Goal: Task Accomplishment & Management: Manage account settings

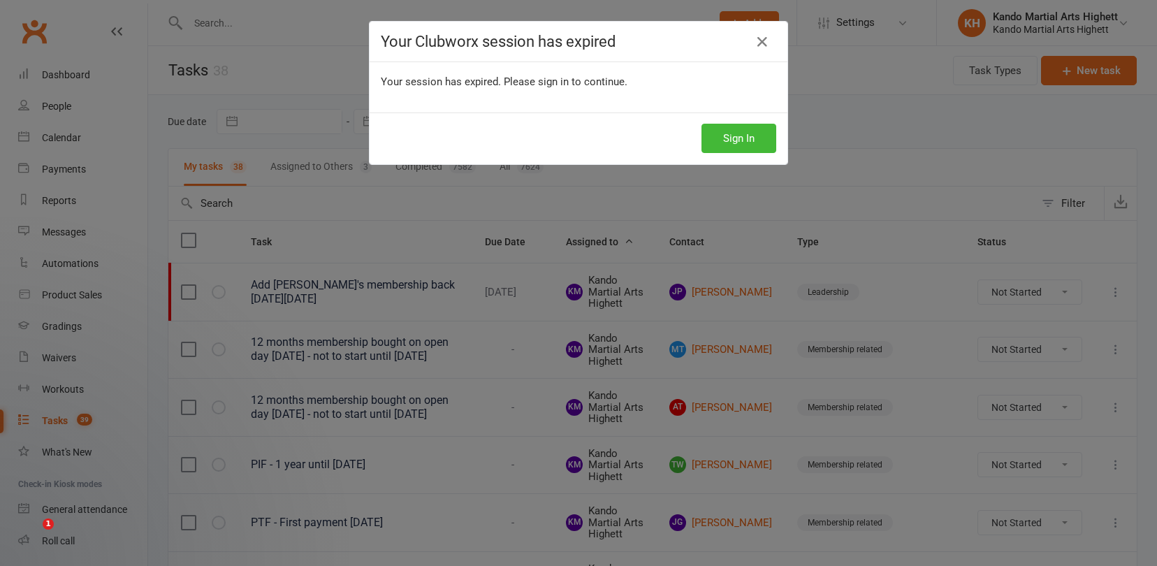
select select "started"
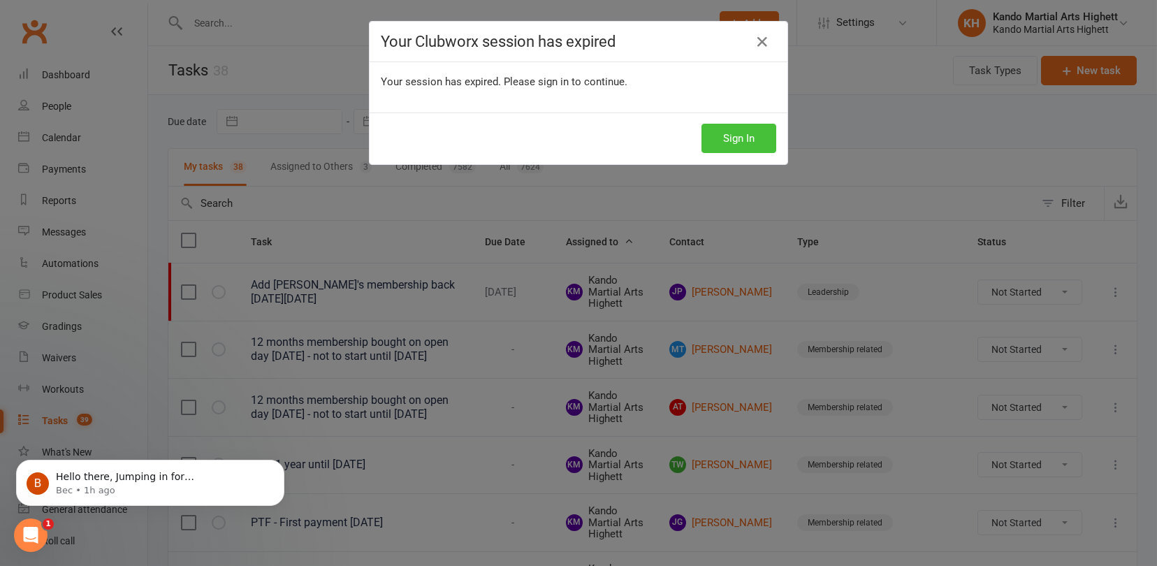
click at [749, 138] on button "Sign In" at bounding box center [739, 138] width 75 height 29
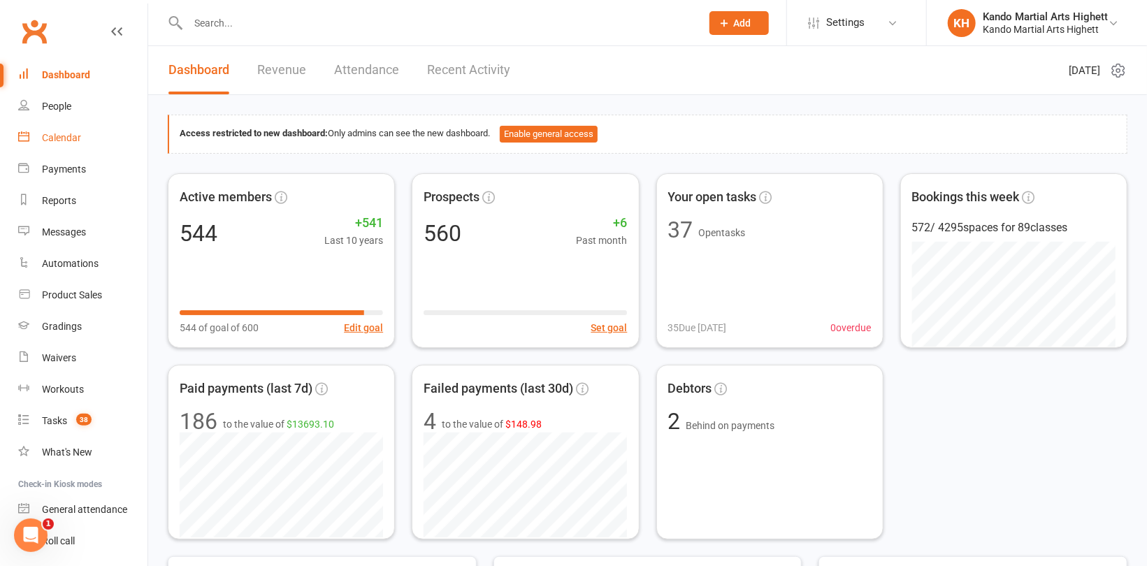
click at [71, 140] on div "Calendar" at bounding box center [61, 137] width 39 height 11
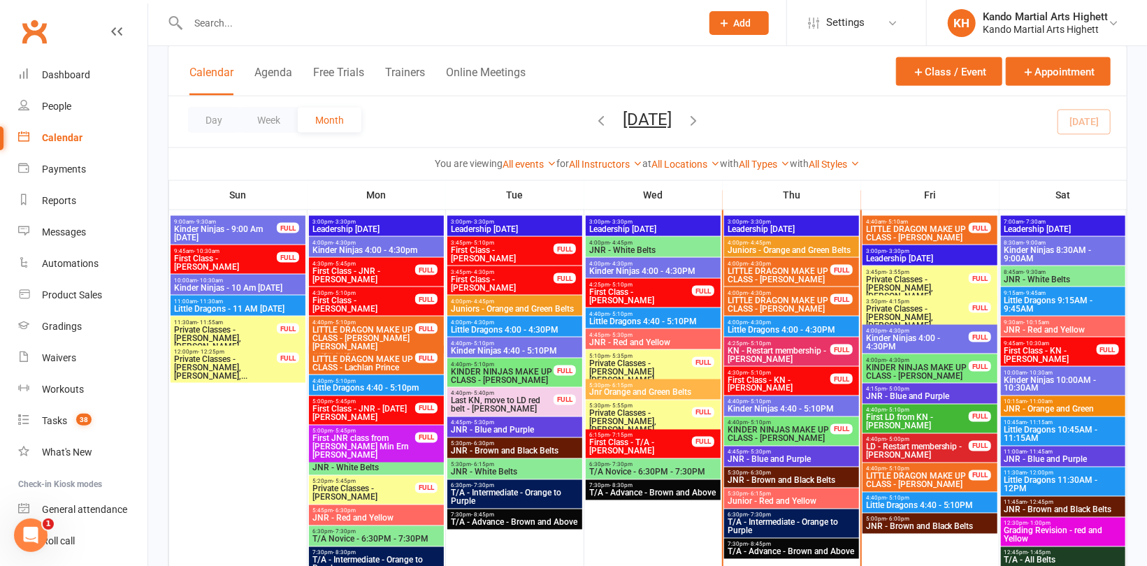
scroll to position [1118, 0]
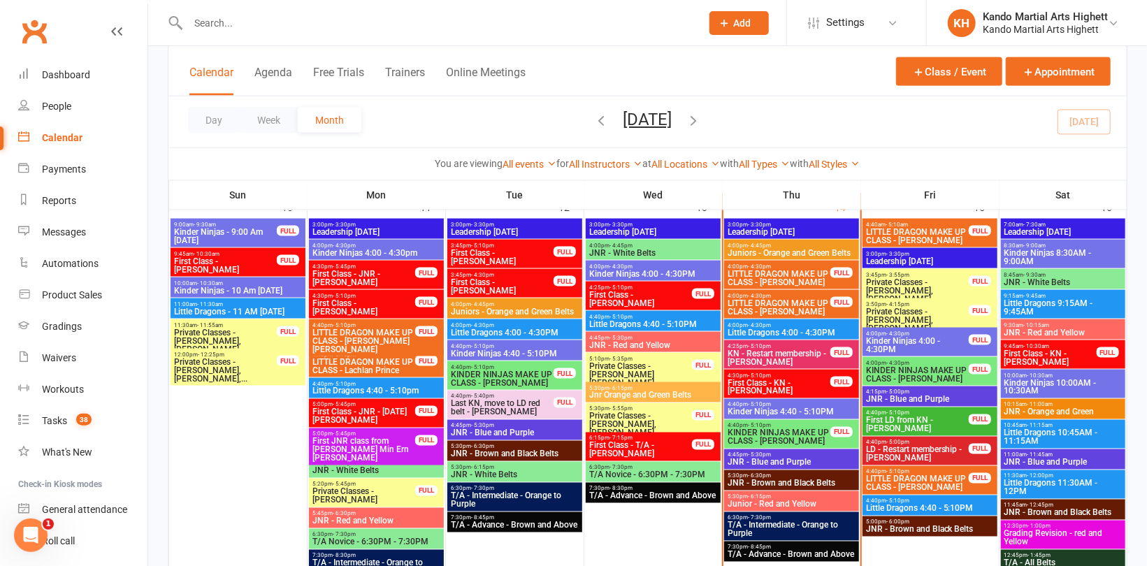
click at [750, 363] on span "KN - Restart membership - [PERSON_NAME]" at bounding box center [779, 357] width 104 height 17
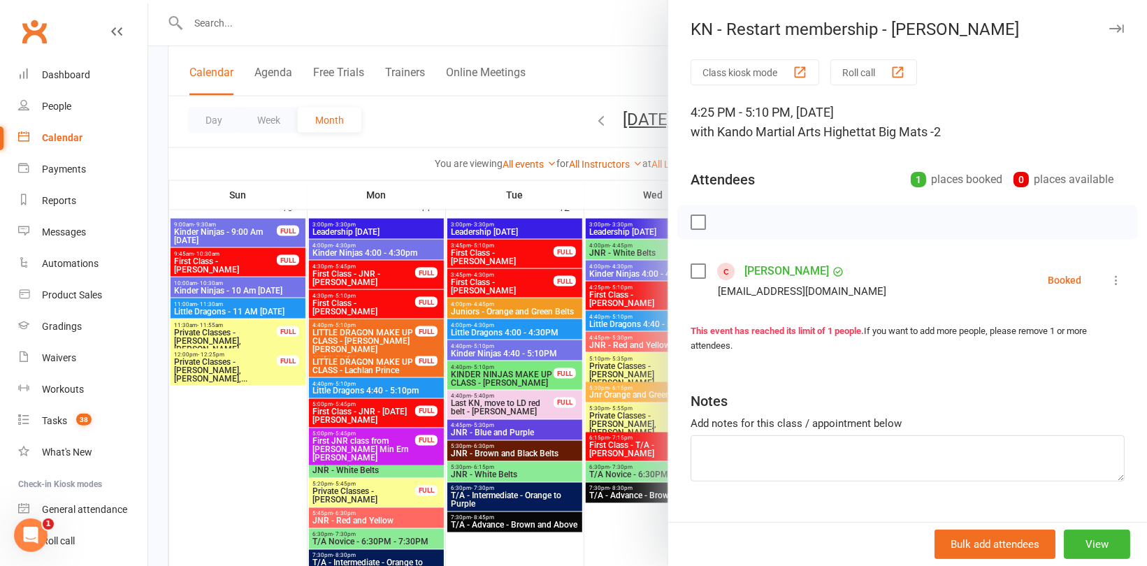
click at [774, 274] on link "[PERSON_NAME]" at bounding box center [786, 271] width 85 height 22
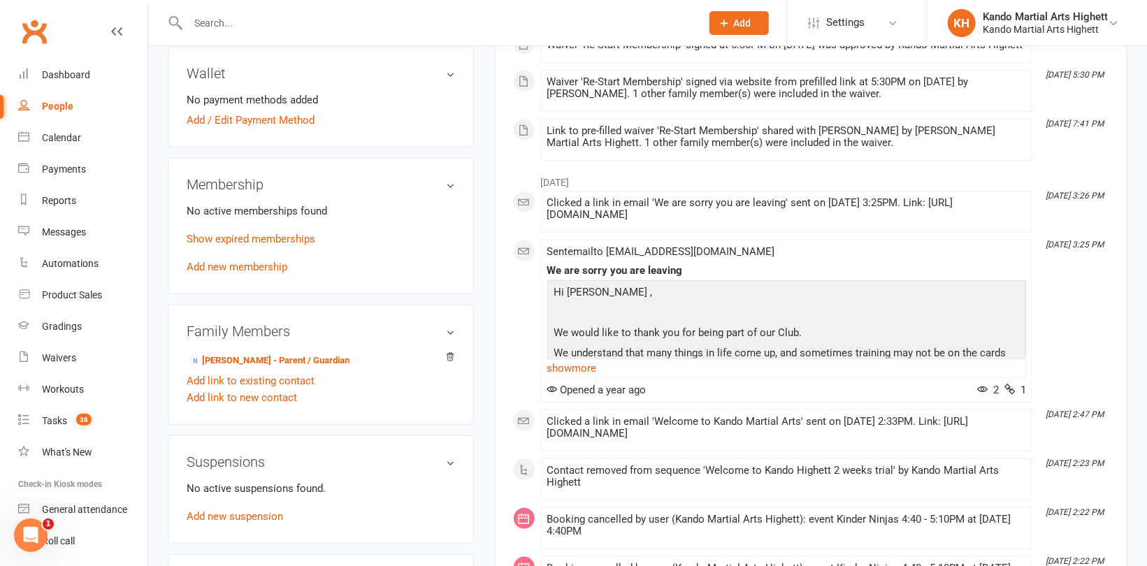
scroll to position [629, 0]
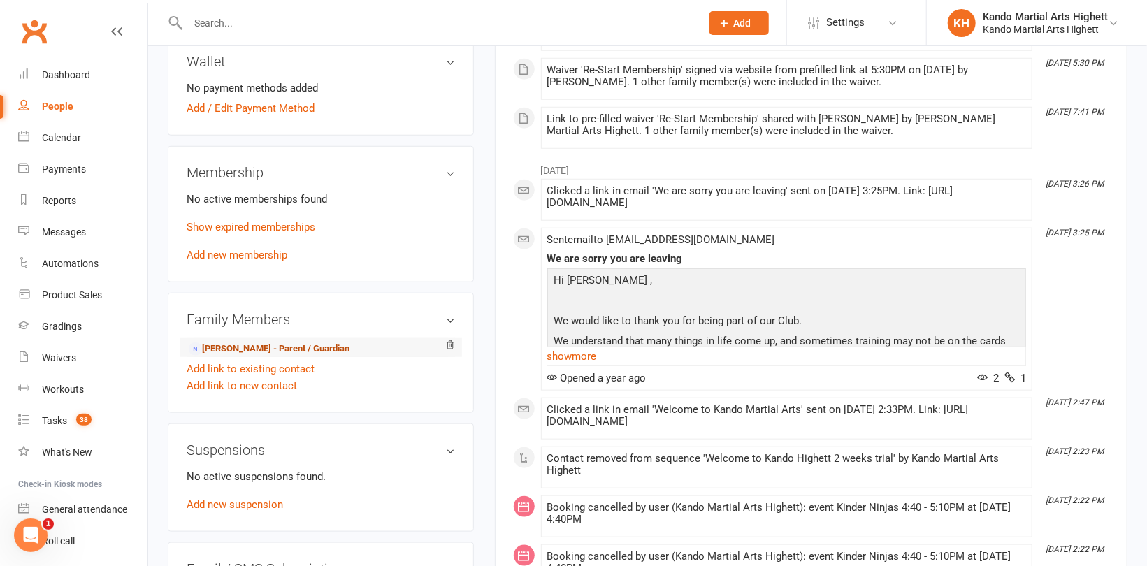
click at [250, 345] on link "[PERSON_NAME] - Parent / Guardian" at bounding box center [269, 349] width 161 height 15
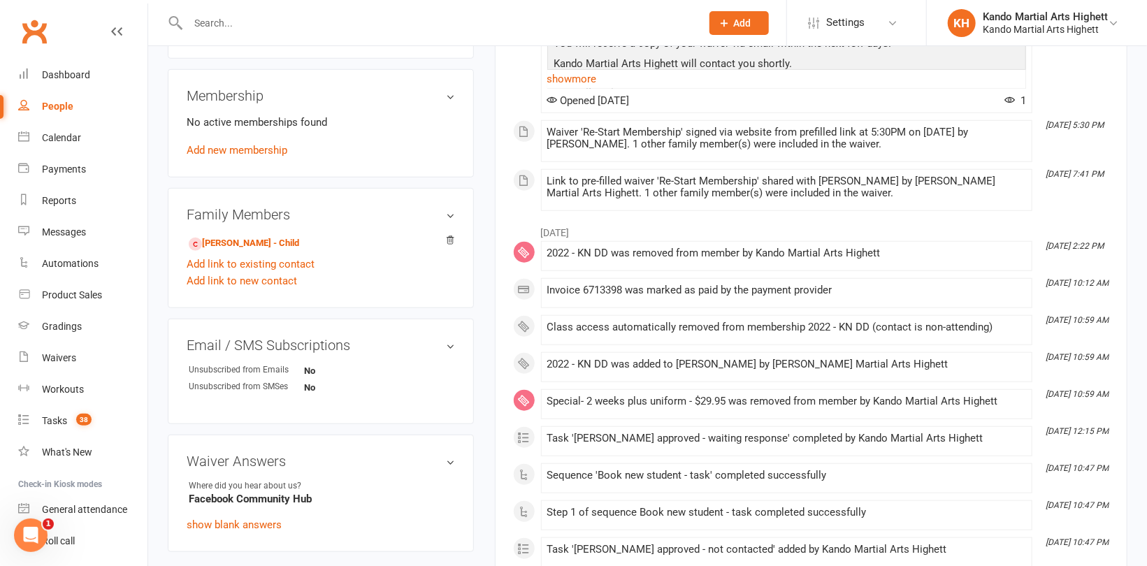
scroll to position [559, 0]
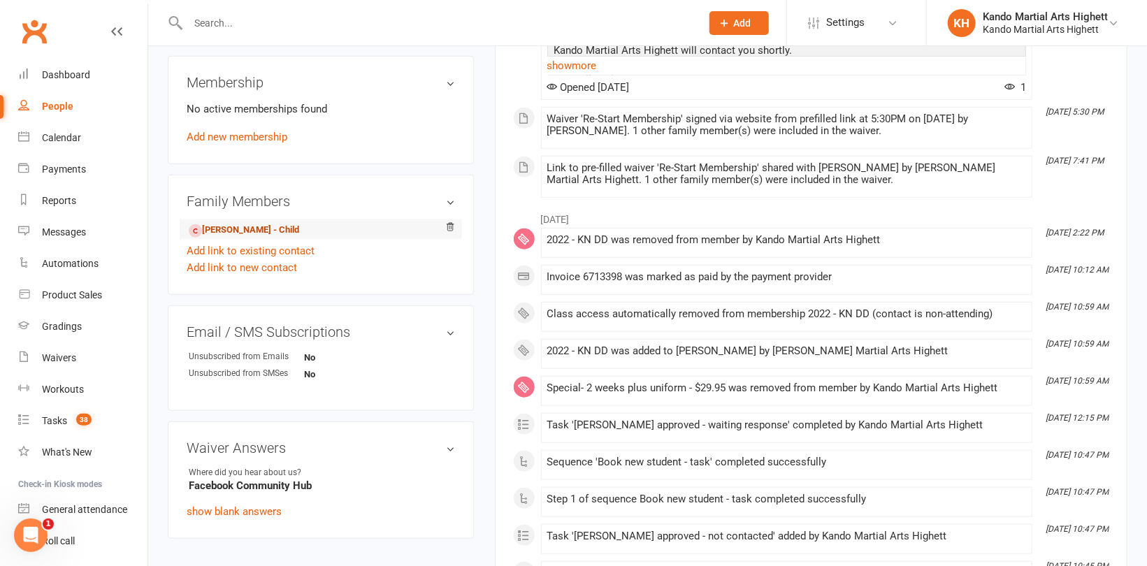
click at [232, 236] on link "[PERSON_NAME] - Child" at bounding box center [244, 230] width 110 height 15
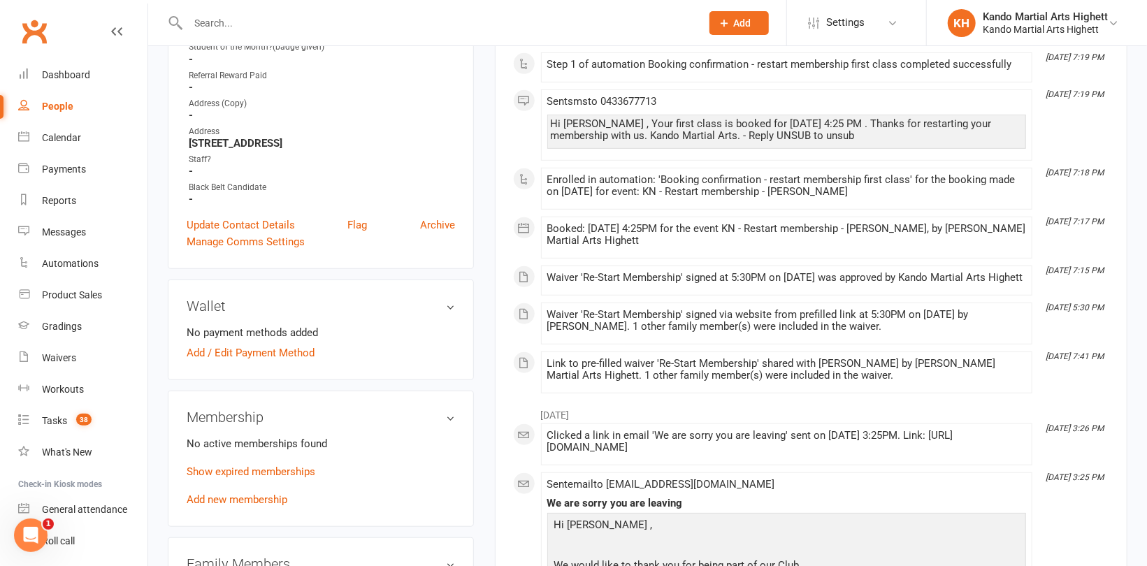
scroll to position [489, 0]
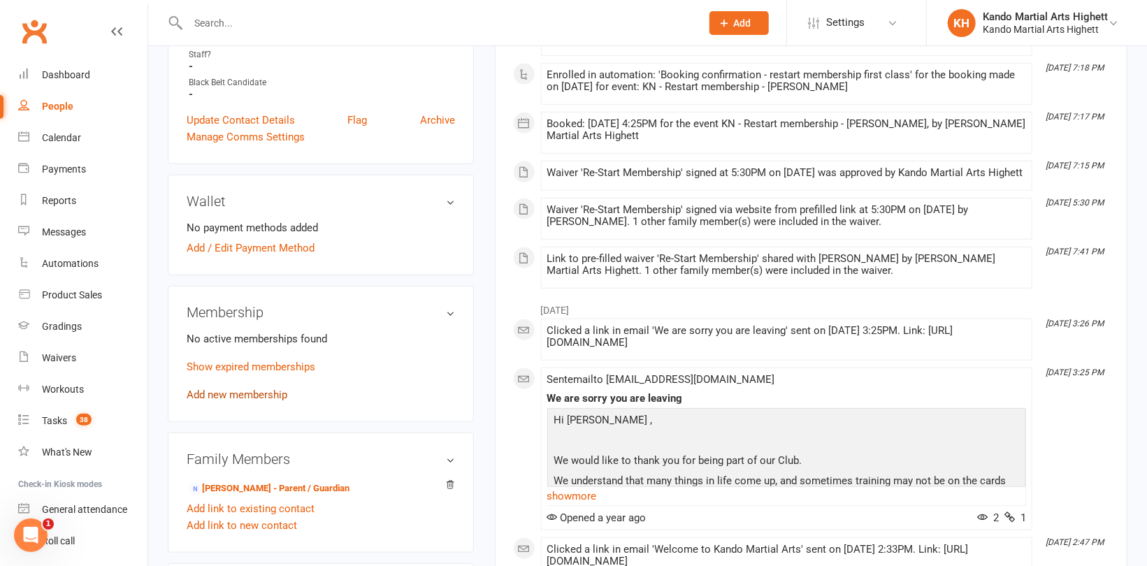
click at [272, 394] on link "Add new membership" at bounding box center [237, 395] width 101 height 13
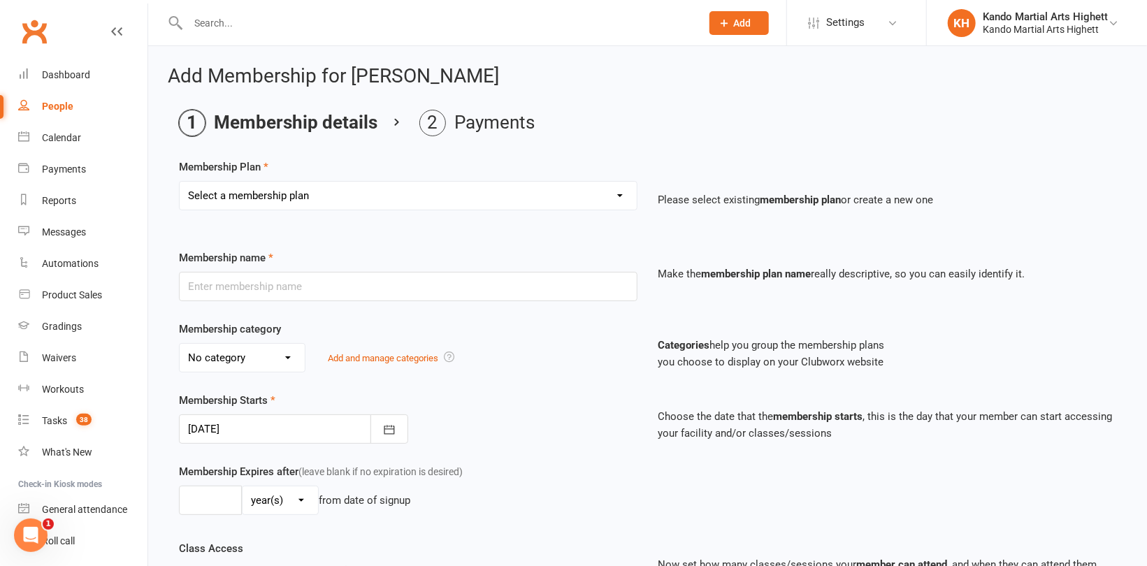
click at [321, 192] on select "Select a membership plan Create new Membership Plan Starter Program - 4 weeks p…" at bounding box center [408, 196] width 457 height 28
select select "13"
click at [180, 182] on select "Select a membership plan Create new Membership Plan Starter Program - 4 weeks p…" at bounding box center [408, 196] width 457 height 28
type input "2022 - KN DD"
select select "5"
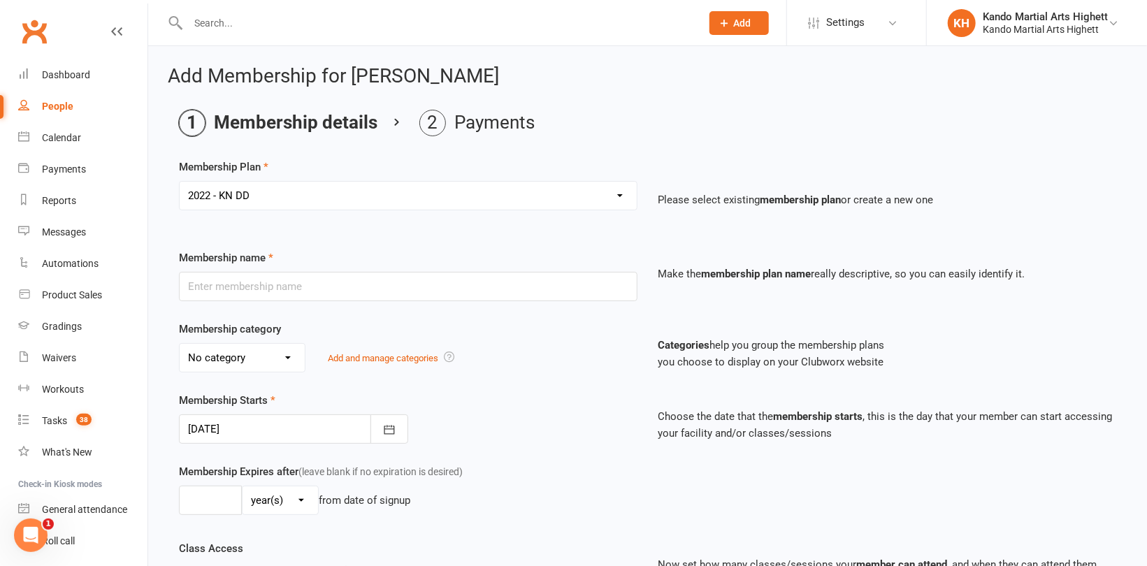
type input "0"
type input "5"
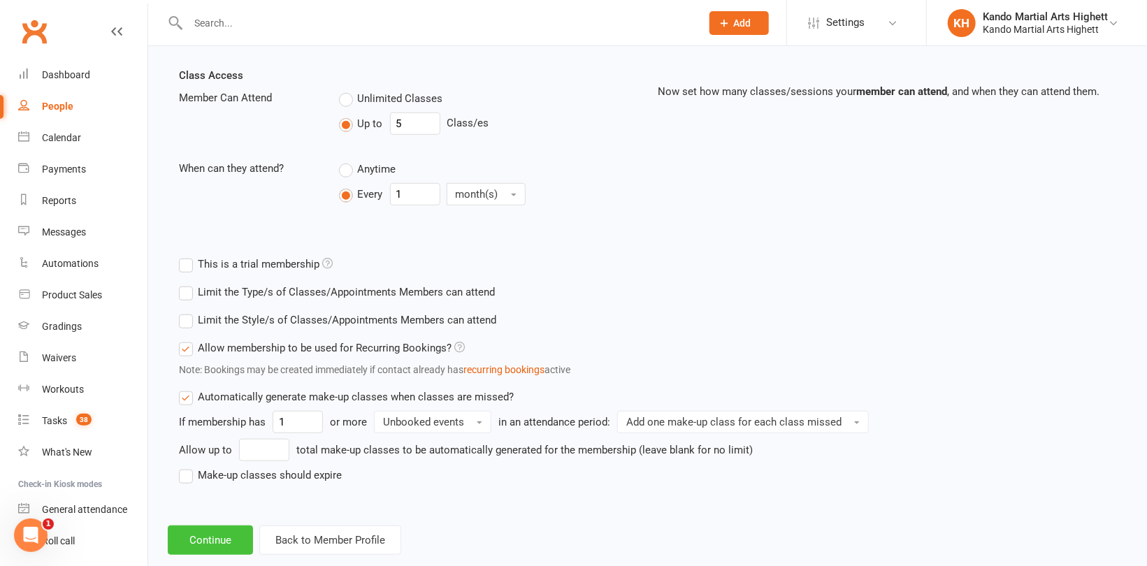
scroll to position [500, 0]
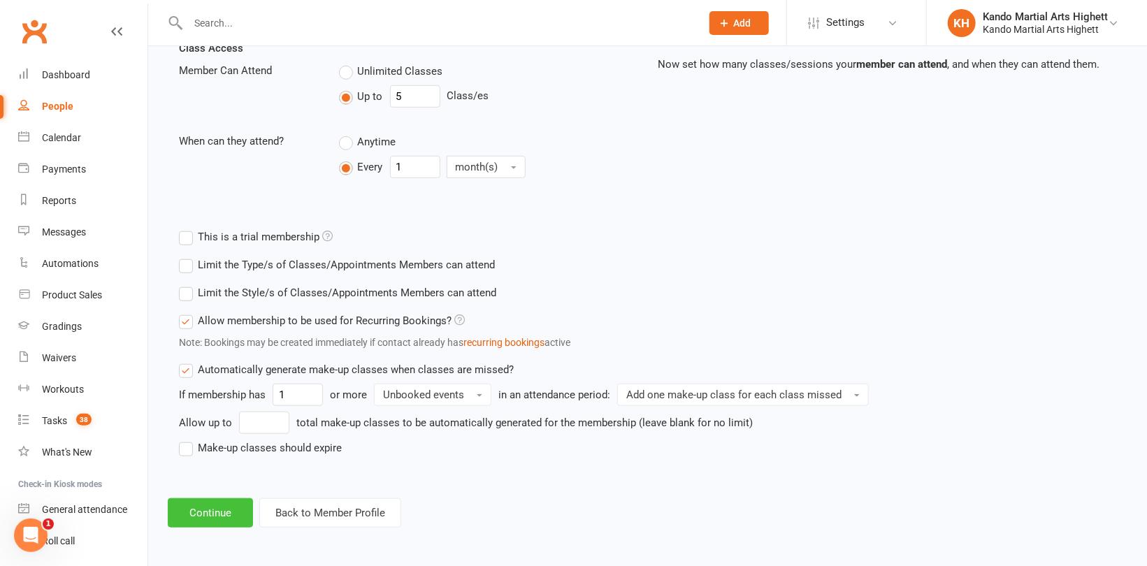
click at [235, 509] on button "Continue" at bounding box center [210, 512] width 85 height 29
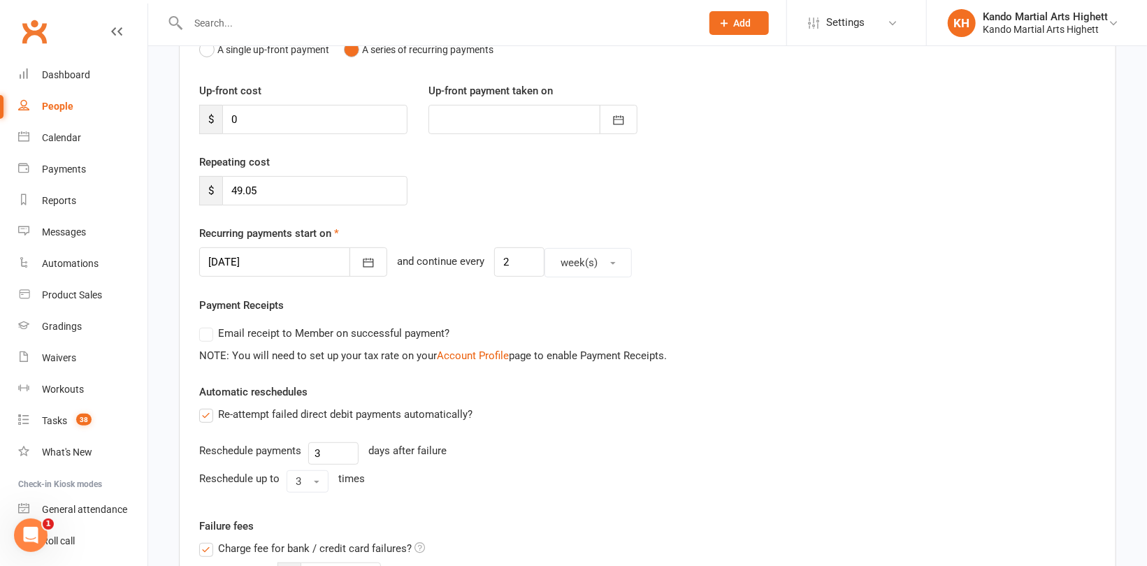
scroll to position [140, 0]
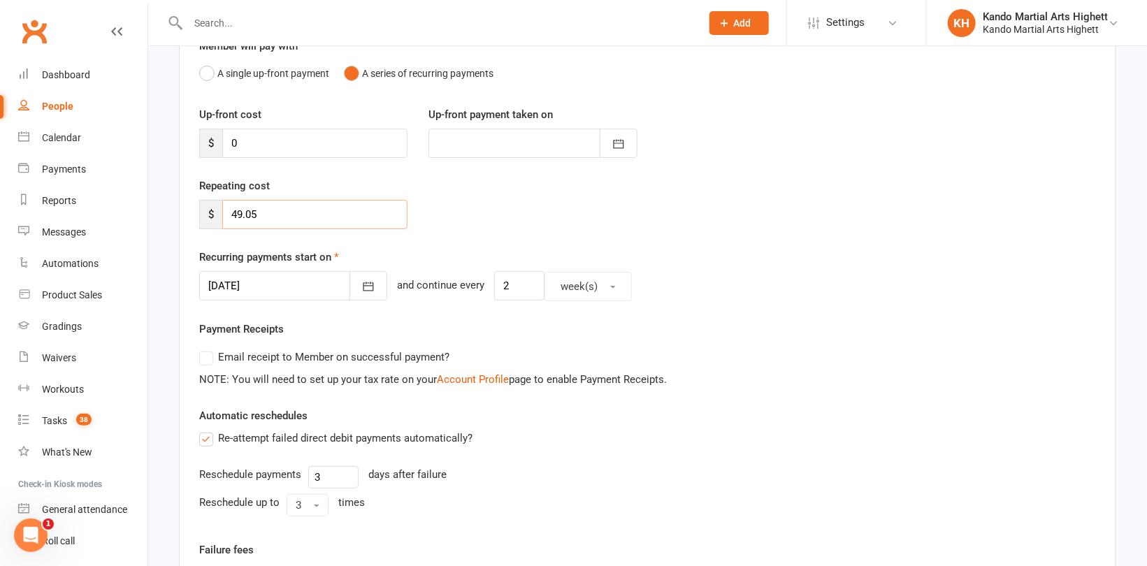
drag, startPoint x: 308, startPoint y: 214, endPoint x: 170, endPoint y: 210, distance: 137.7
click at [170, 208] on main "Membership details Payments Member will pay with A single up-front payment A se…" at bounding box center [647, 503] width 959 height 1066
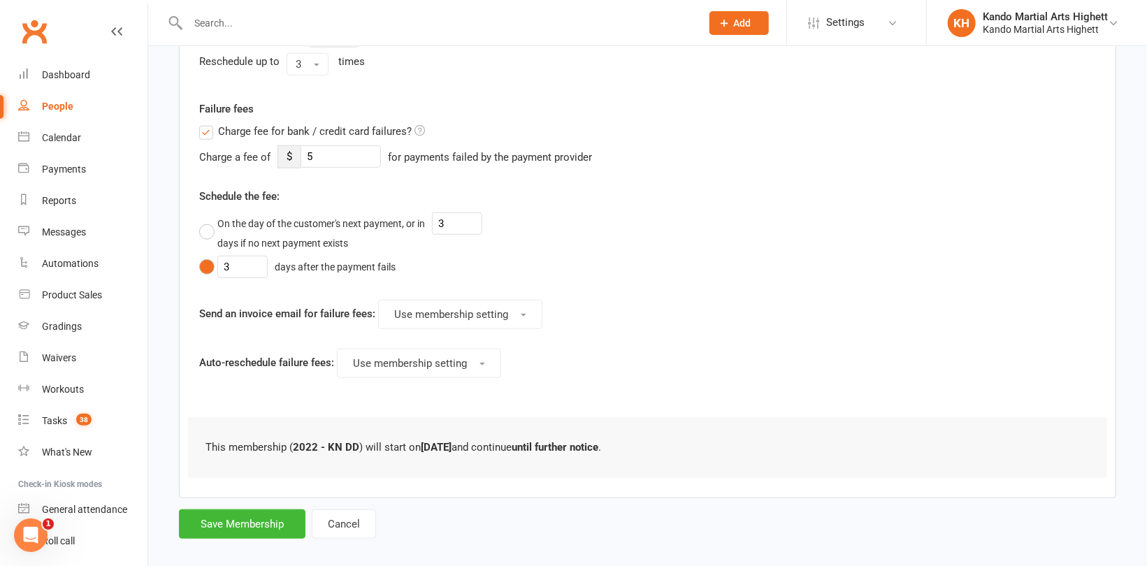
scroll to position [593, 0]
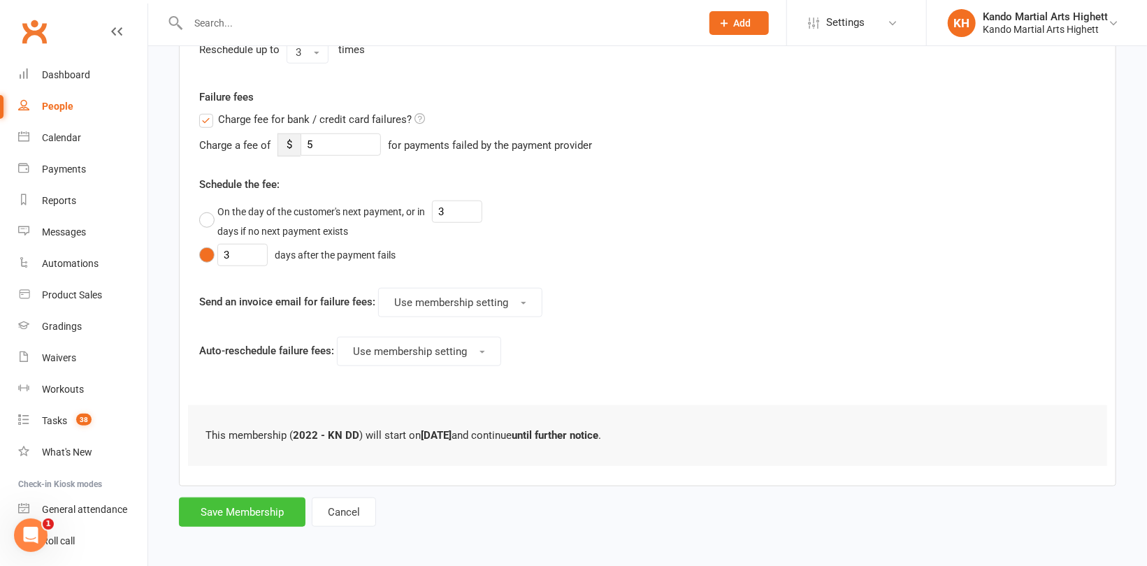
type input "0"
click at [257, 507] on button "Save Membership" at bounding box center [242, 512] width 126 height 29
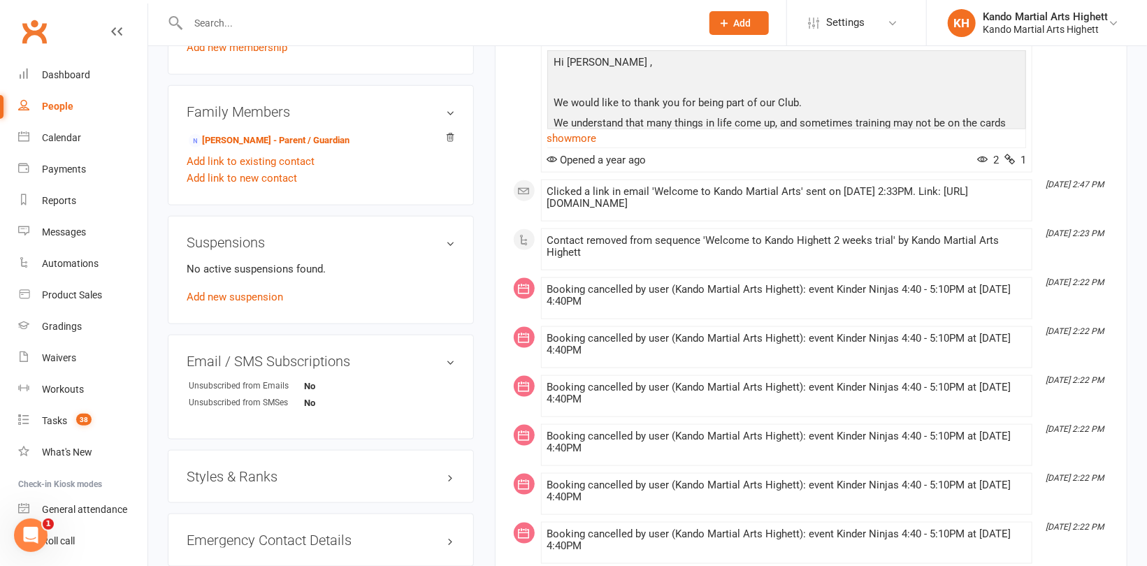
scroll to position [978, 0]
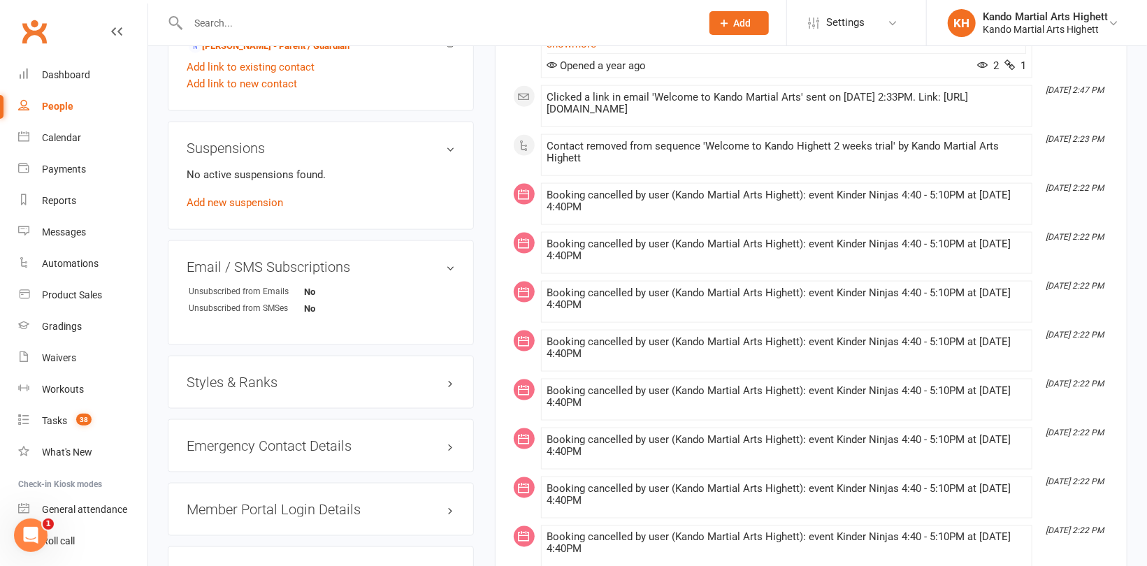
click at [240, 384] on h3 "Styles & Ranks" at bounding box center [321, 382] width 268 height 15
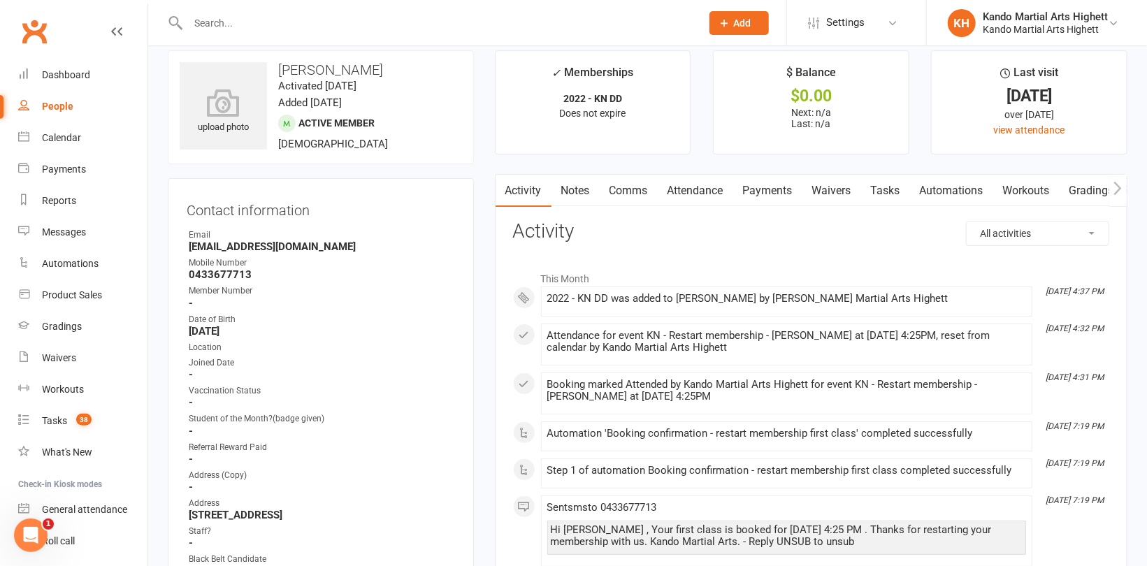
scroll to position [0, 0]
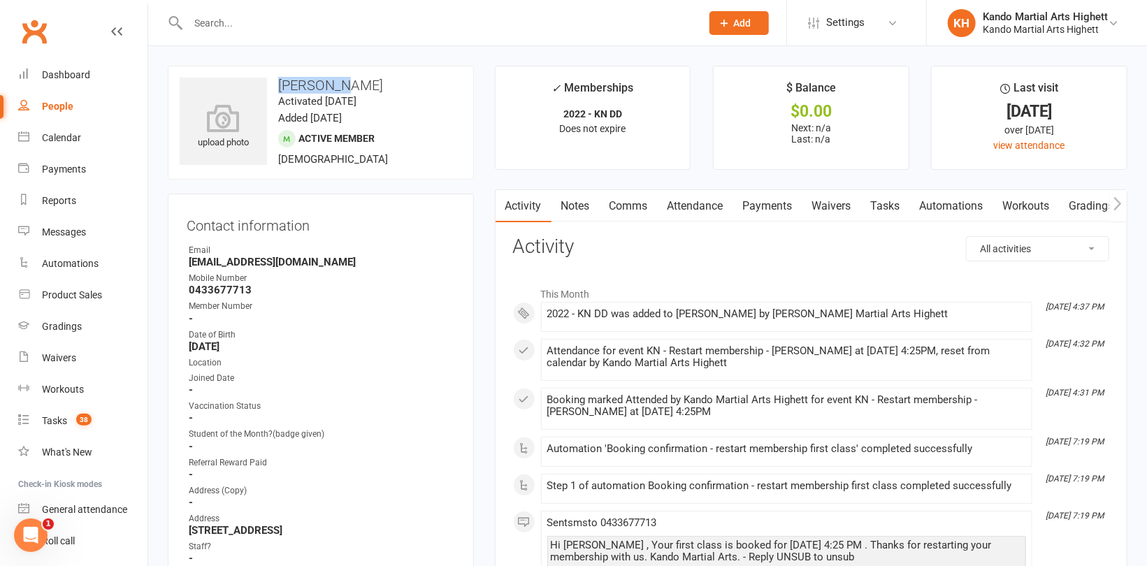
drag, startPoint x: 337, startPoint y: 82, endPoint x: 277, endPoint y: 85, distance: 59.5
click at [277, 85] on h3 "[PERSON_NAME]" at bounding box center [321, 85] width 282 height 15
copy h3 "[PERSON_NAME]"
click at [840, 201] on link "Waivers" at bounding box center [831, 206] width 59 height 32
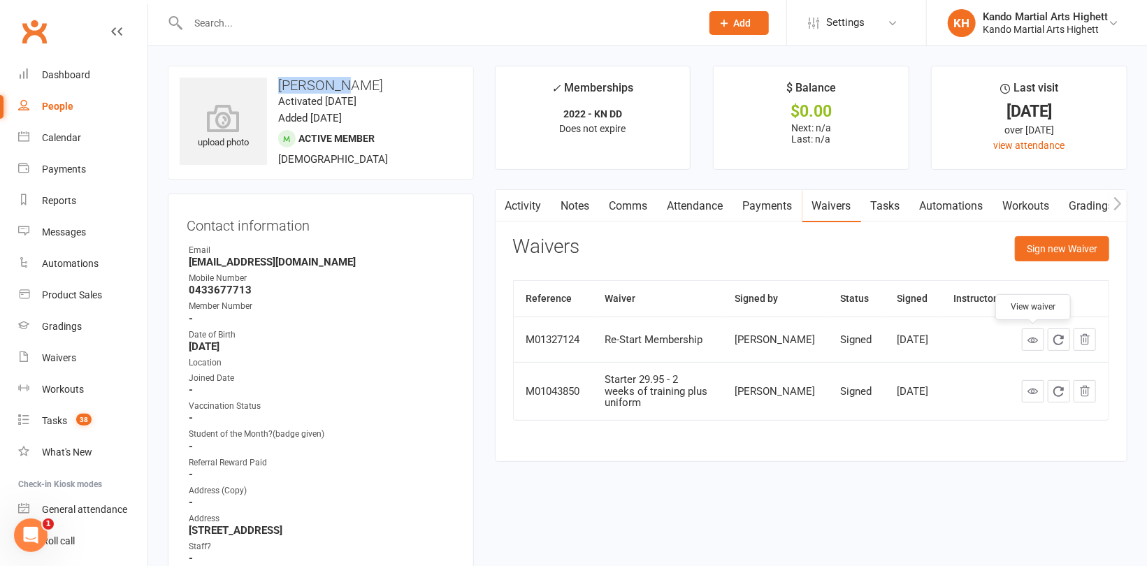
click at [1029, 340] on icon at bounding box center [1032, 340] width 10 height 10
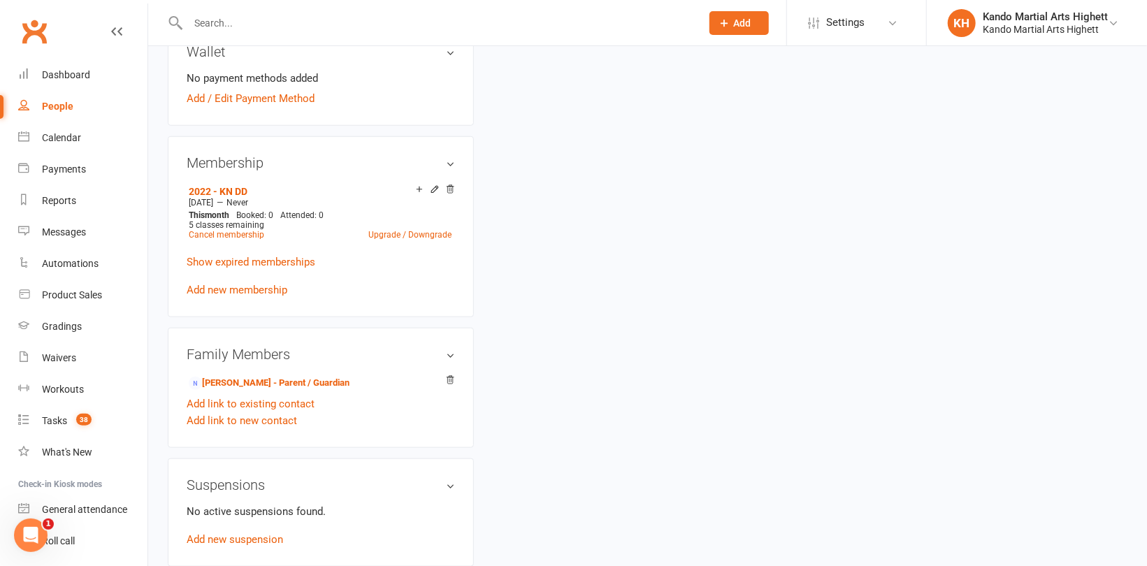
scroll to position [769, 0]
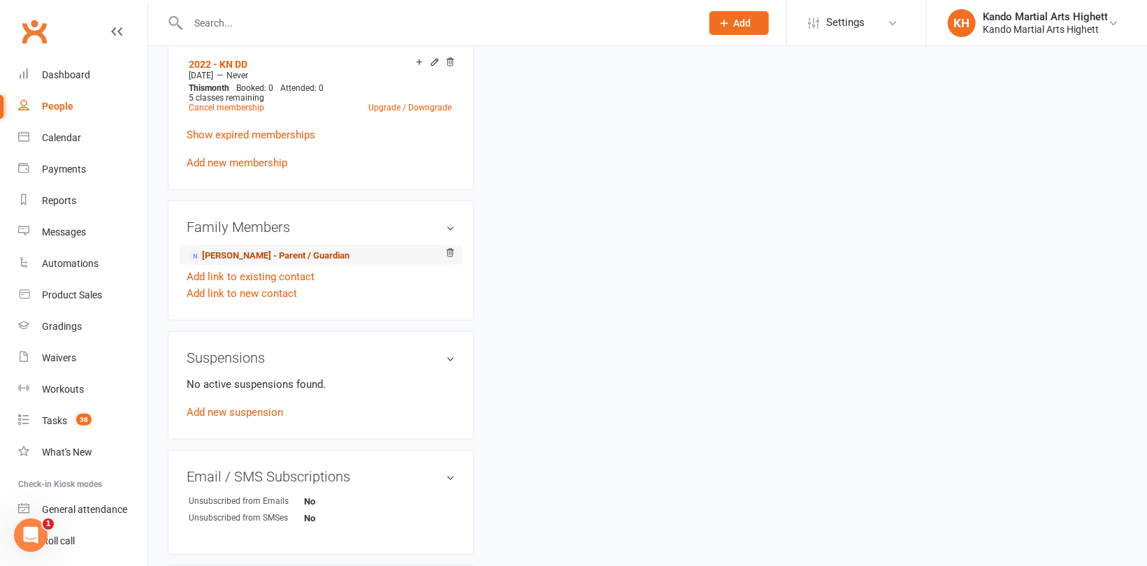
click at [261, 256] on link "[PERSON_NAME] - Parent / Guardian" at bounding box center [269, 256] width 161 height 15
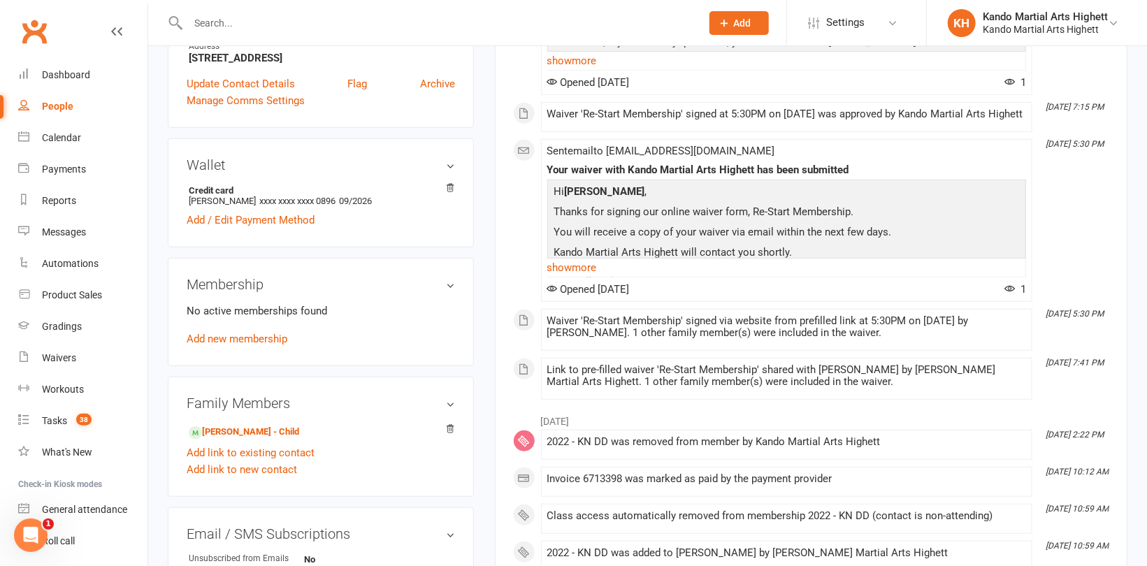
scroll to position [489, 0]
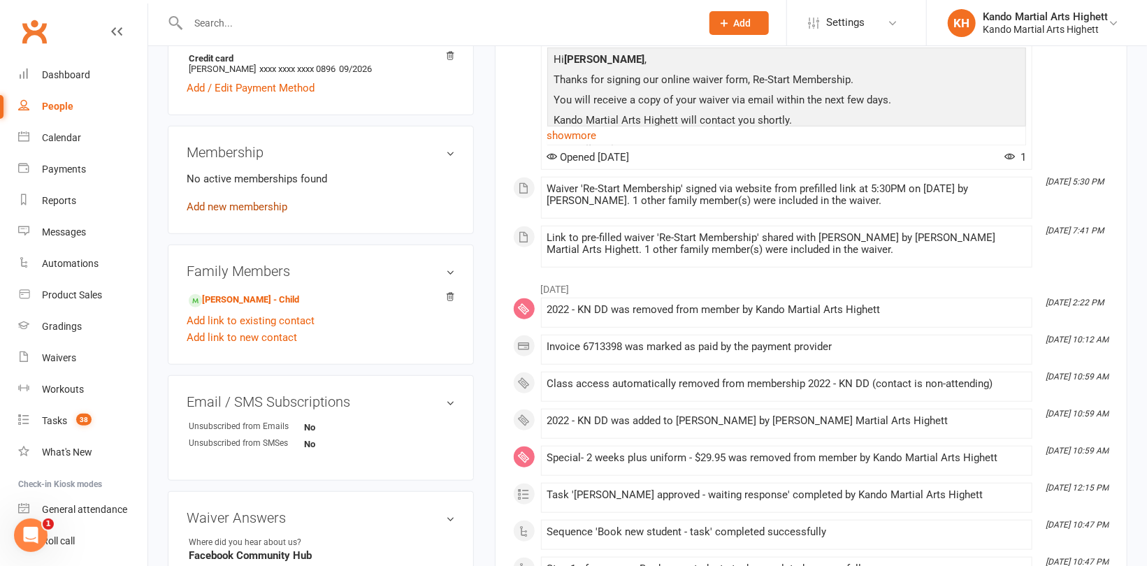
click at [247, 205] on link "Add new membership" at bounding box center [237, 207] width 101 height 13
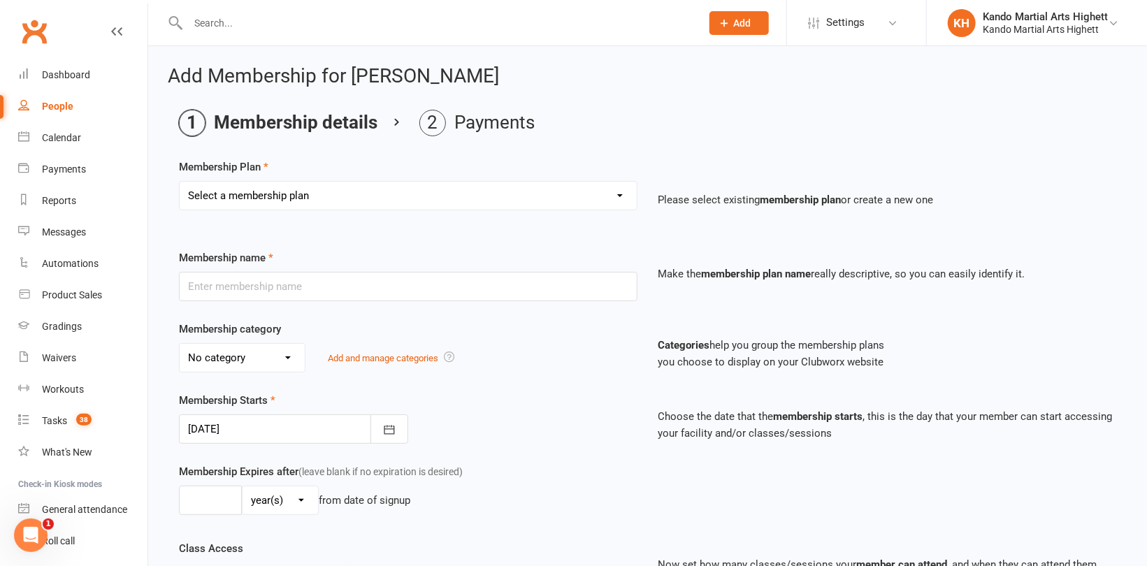
click at [336, 192] on select "Select a membership plan Create new Membership Plan Starter Program - 4 weeks p…" at bounding box center [408, 196] width 457 height 28
select select "13"
click at [180, 182] on select "Select a membership plan Create new Membership Plan Starter Program - 4 weeks p…" at bounding box center [408, 196] width 457 height 28
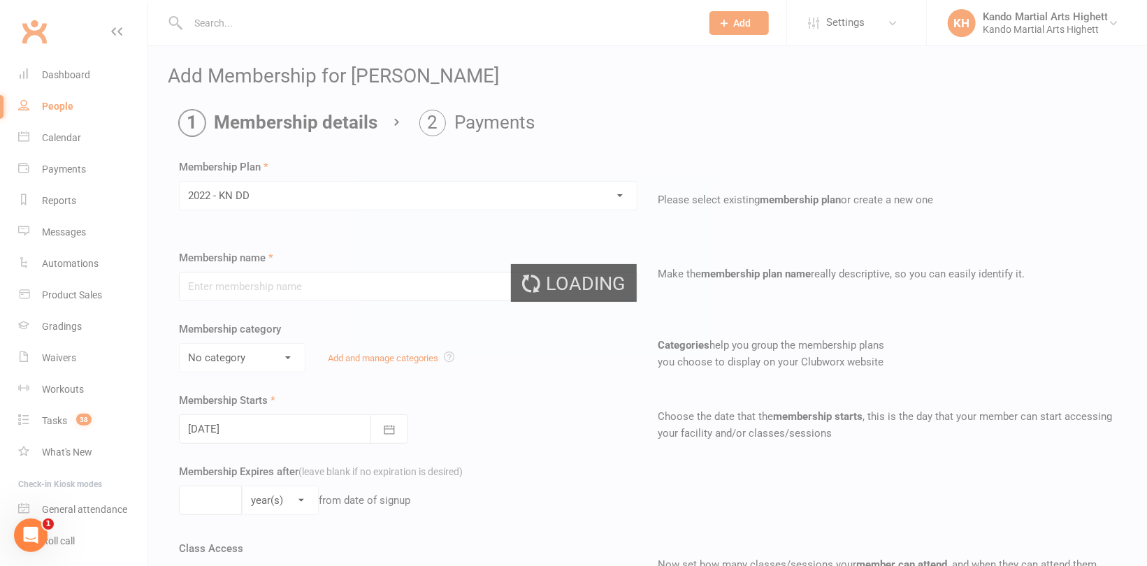
type input "2022 - KN DD"
select select "5"
type input "0"
type input "5"
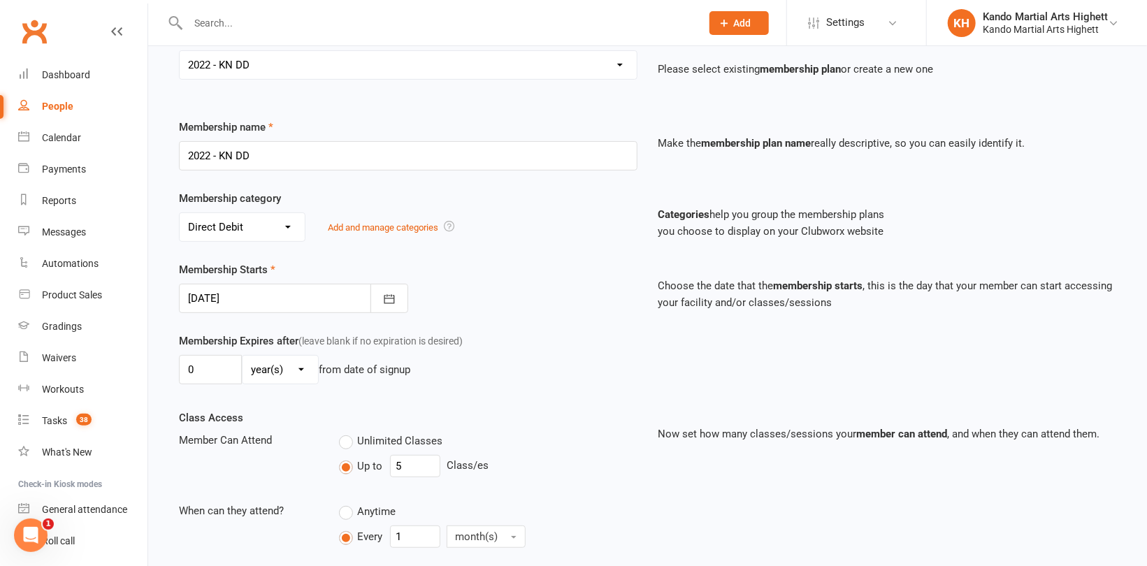
scroll to position [140, 0]
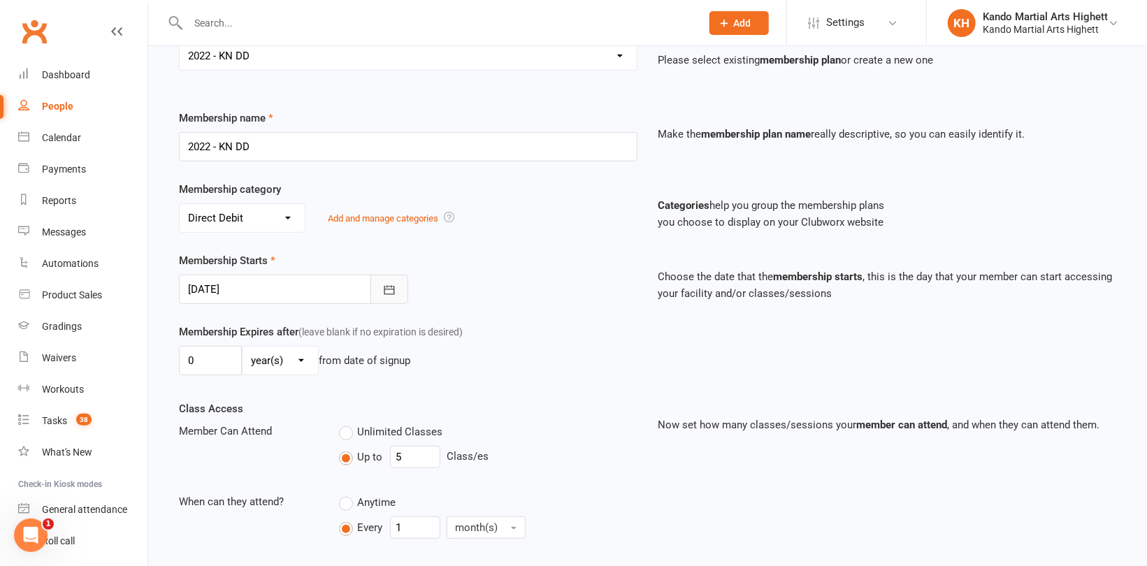
click at [383, 288] on icon "button" at bounding box center [389, 290] width 14 height 14
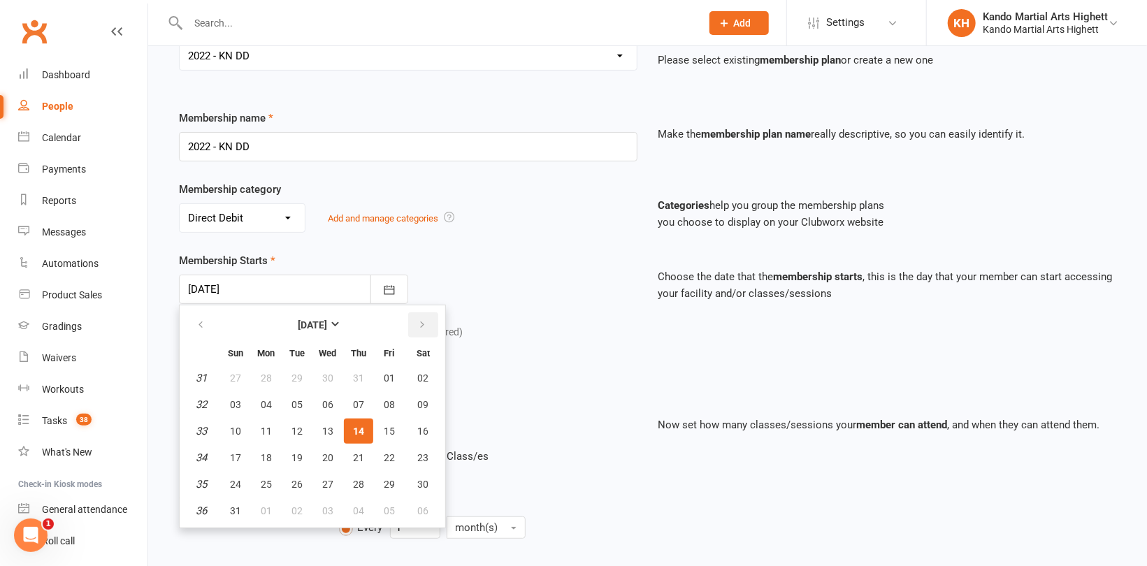
click at [419, 324] on icon "button" at bounding box center [422, 324] width 10 height 11
click at [384, 400] on span "12" at bounding box center [389, 404] width 11 height 11
type input "[DATE]"
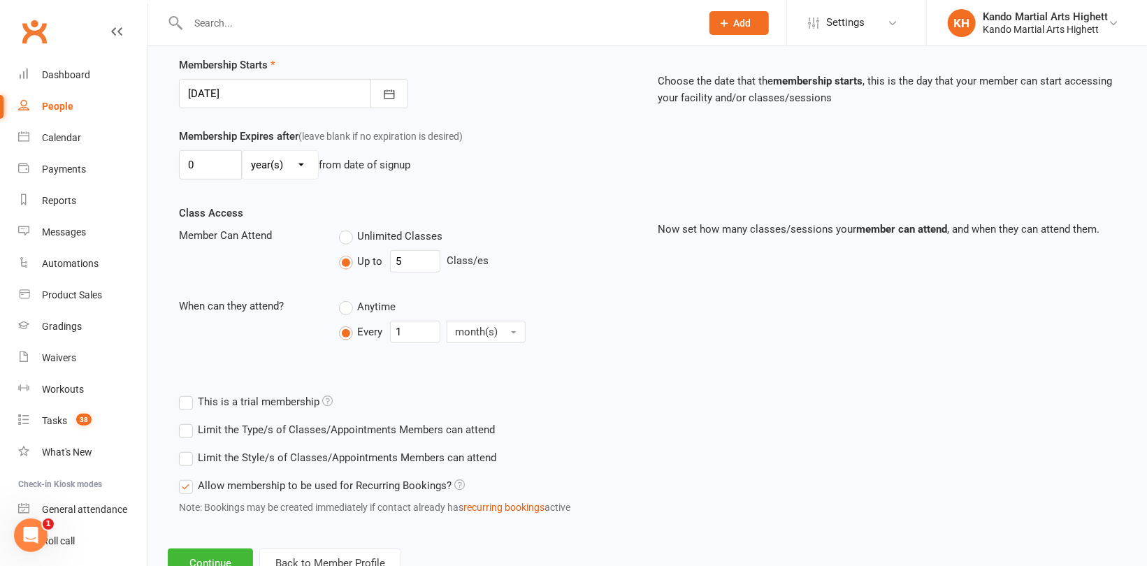
scroll to position [385, 0]
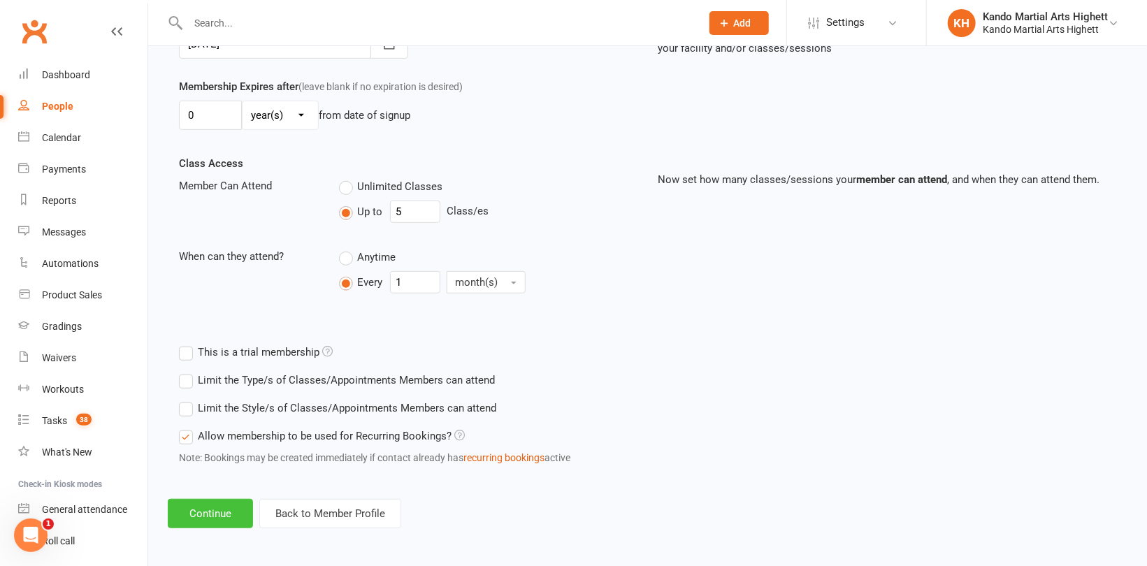
click at [239, 503] on button "Continue" at bounding box center [210, 513] width 85 height 29
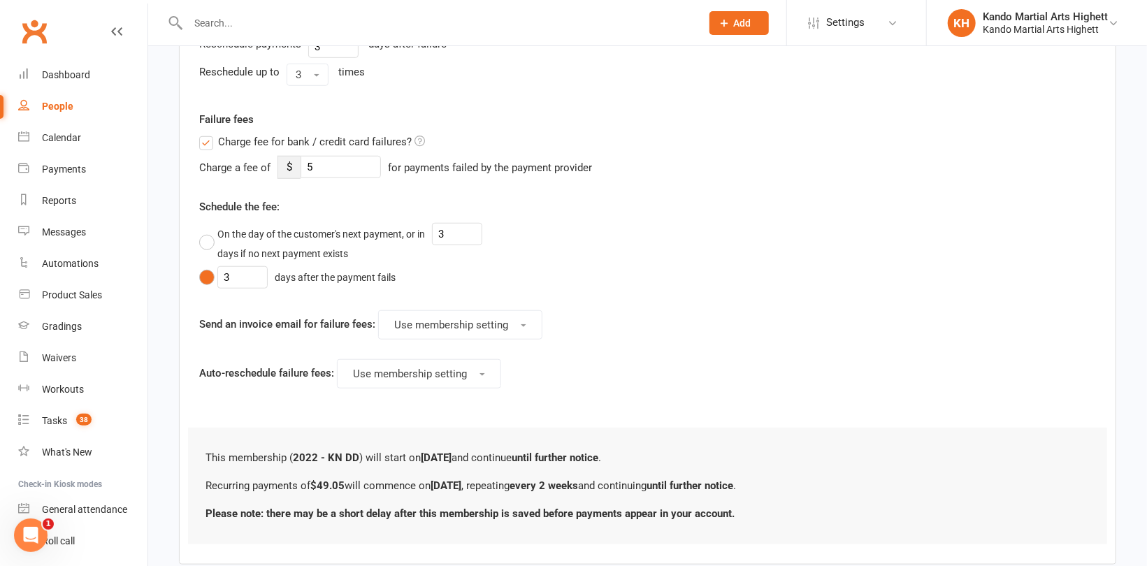
scroll to position [629, 0]
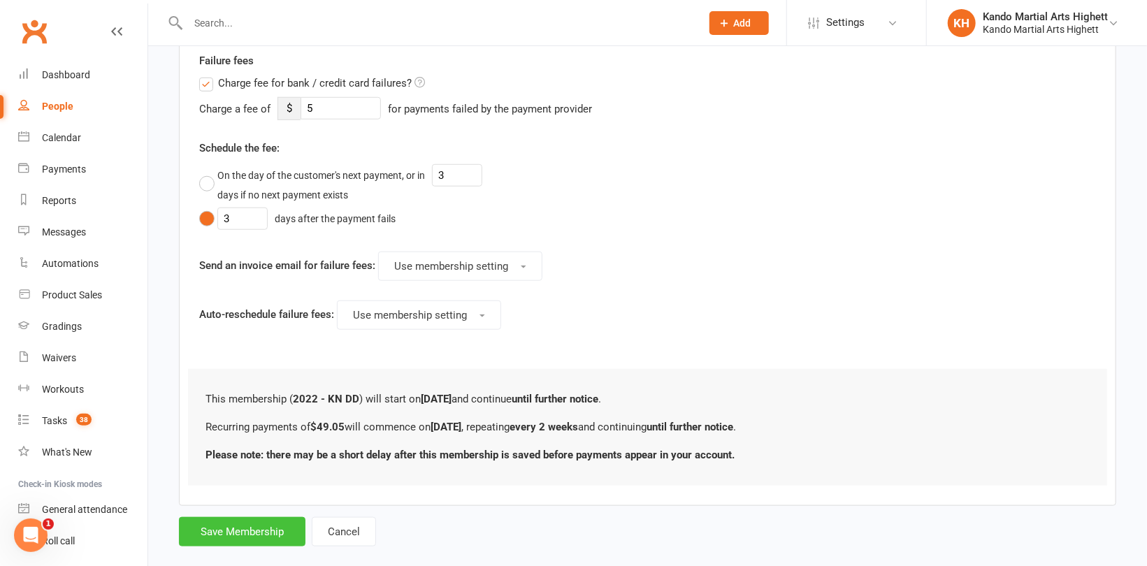
click at [263, 528] on button "Save Membership" at bounding box center [242, 531] width 126 height 29
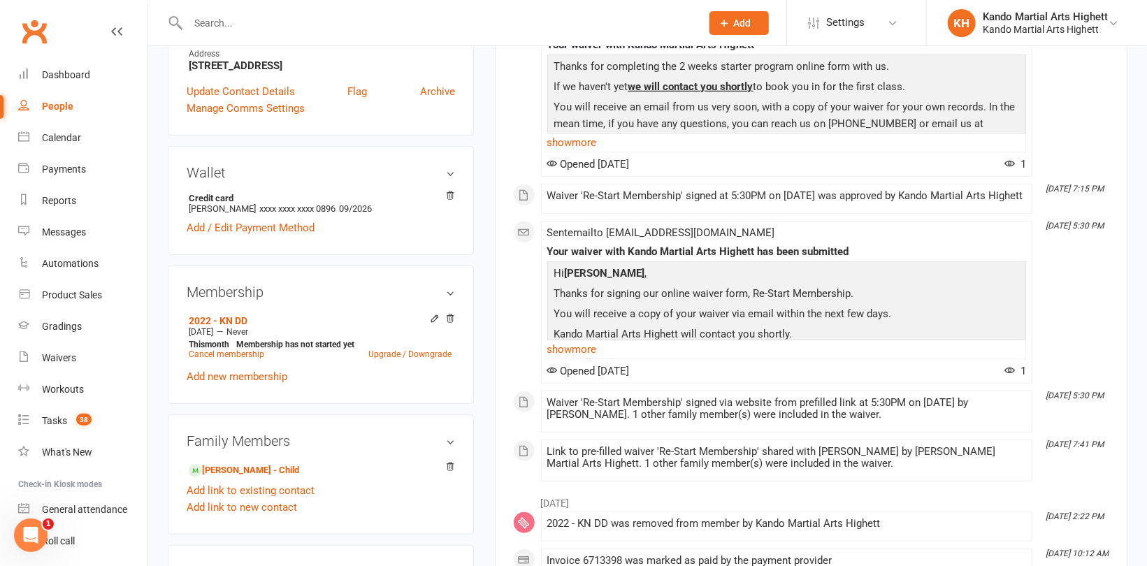
scroll to position [419, 0]
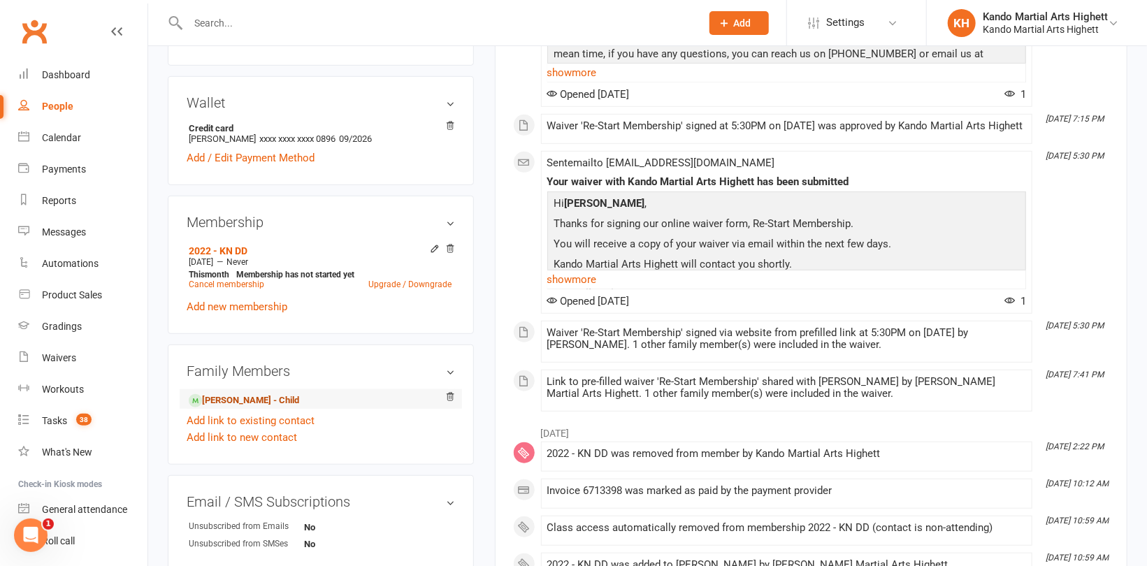
click at [223, 399] on link "[PERSON_NAME] - Child" at bounding box center [244, 400] width 110 height 15
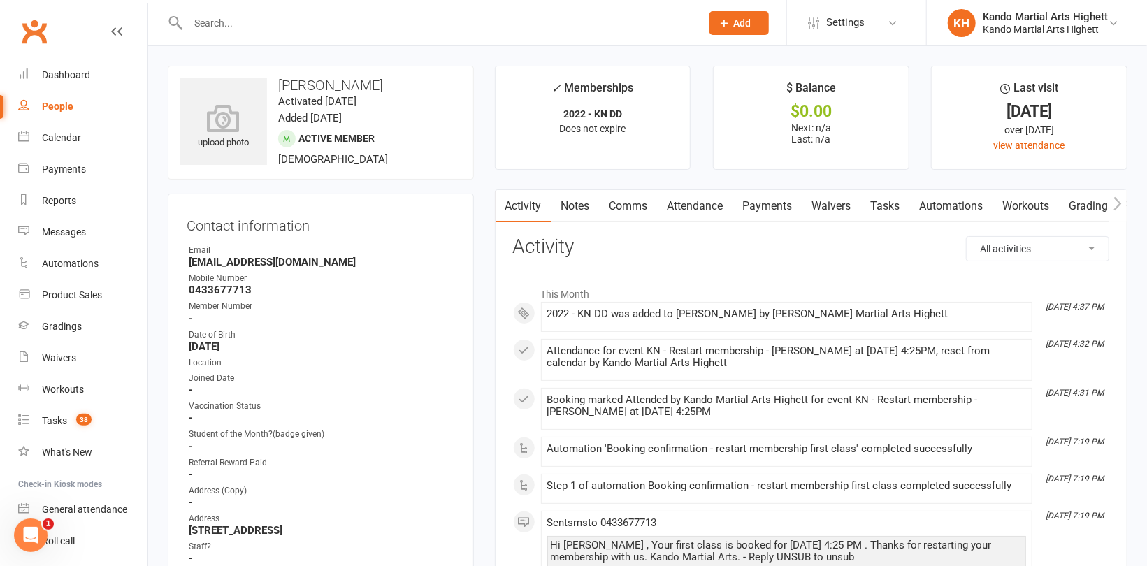
click at [697, 207] on link "Attendance" at bounding box center [695, 206] width 75 height 32
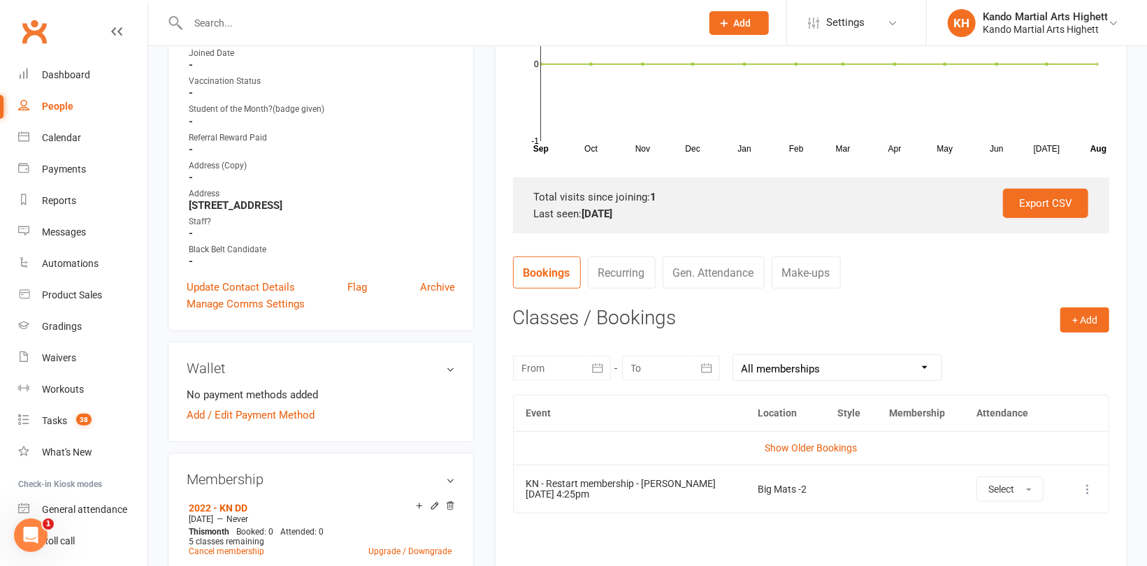
scroll to position [419, 0]
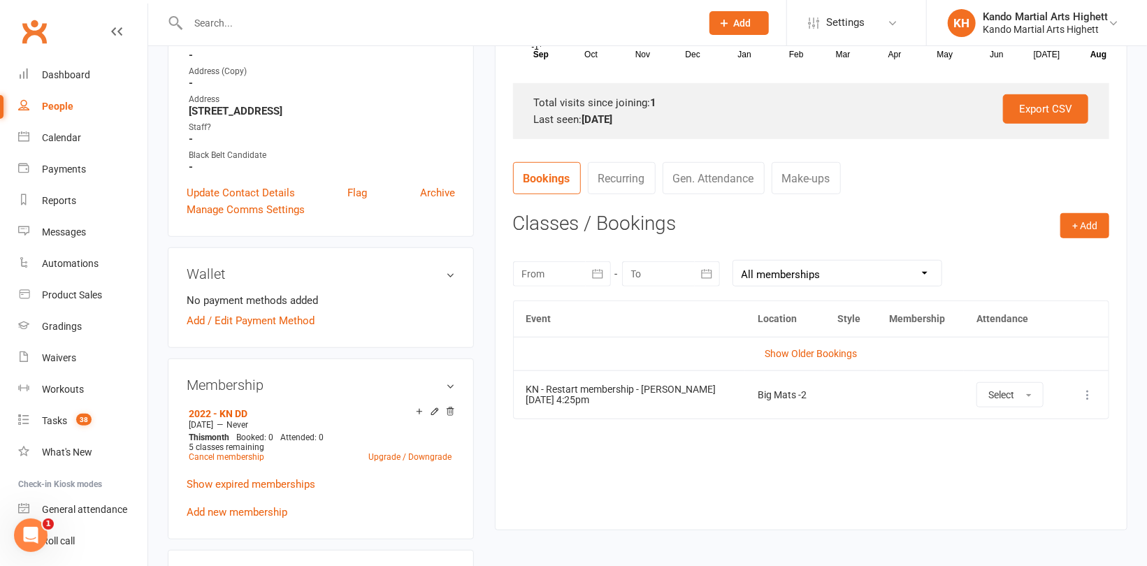
click at [1089, 395] on icon at bounding box center [1087, 395] width 14 height 14
click at [1010, 421] on link "More info" at bounding box center [1026, 422] width 138 height 28
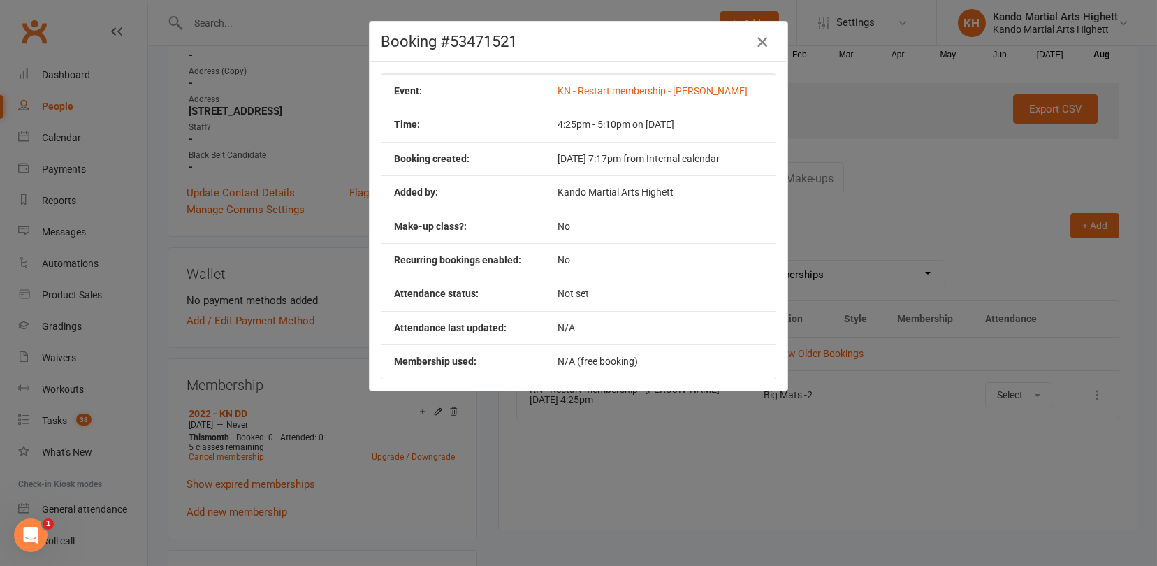
click at [755, 43] on icon "button" at bounding box center [762, 42] width 17 height 17
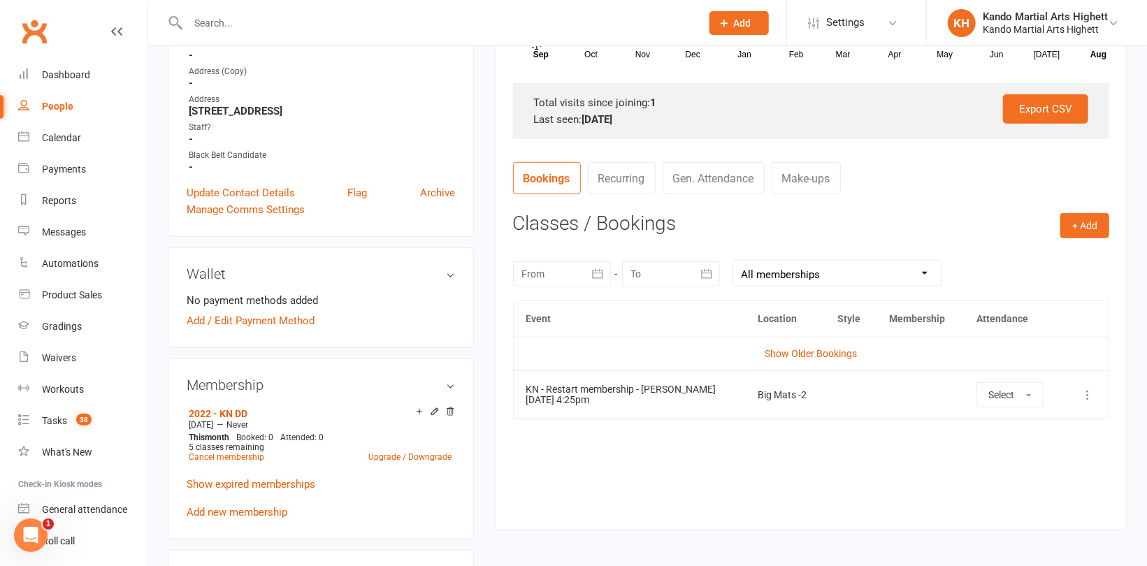
click at [1087, 398] on icon at bounding box center [1087, 395] width 14 height 14
click at [1032, 472] on link "Remove booking" at bounding box center [1026, 478] width 138 height 28
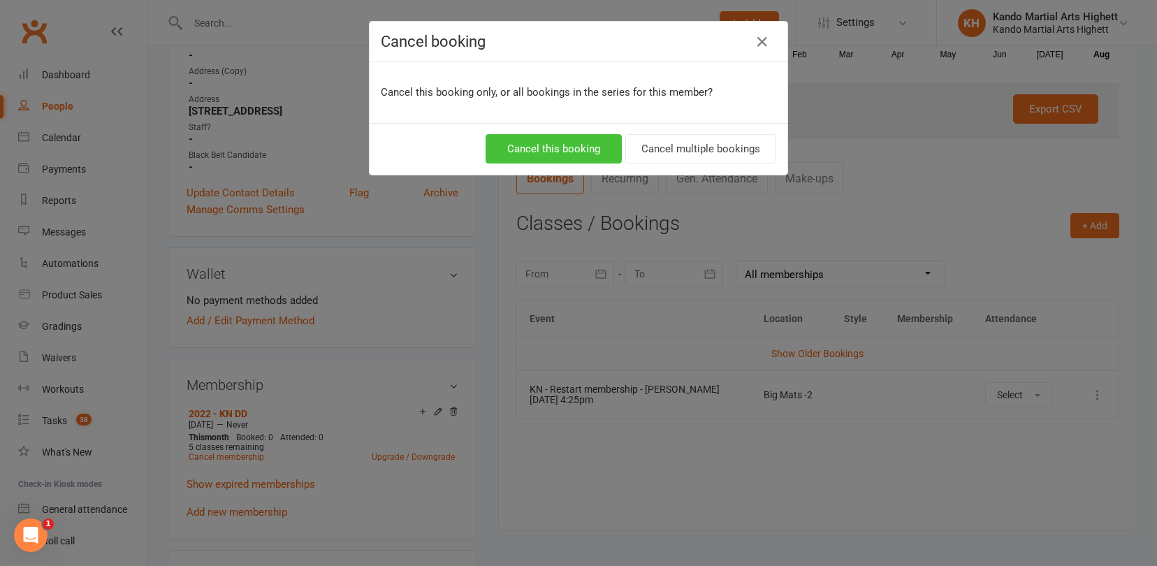
click at [598, 154] on button "Cancel this booking" at bounding box center [554, 148] width 136 height 29
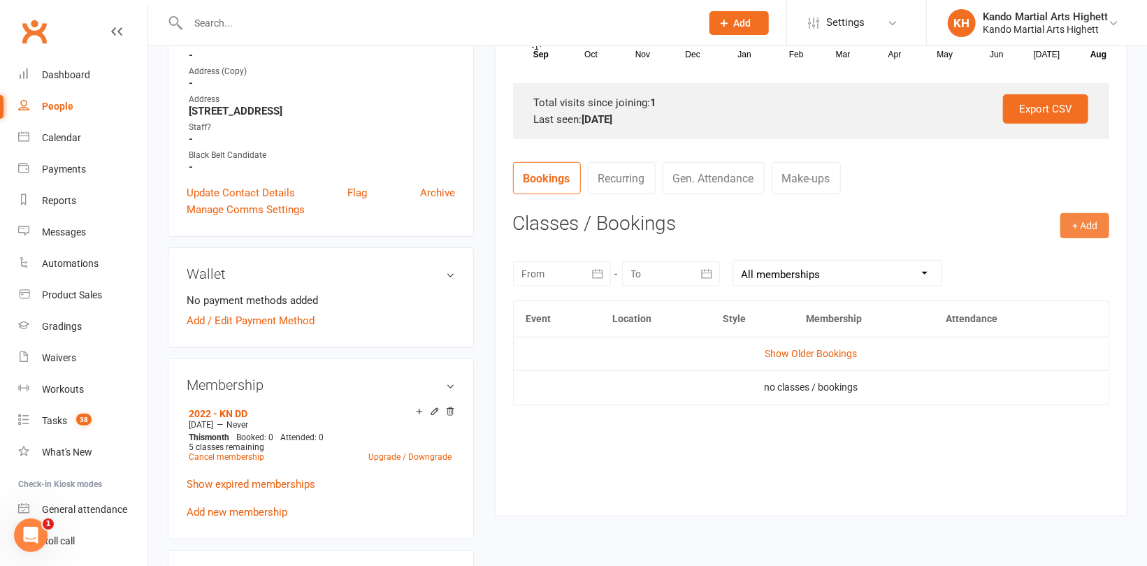
click at [1081, 226] on button "+ Add" at bounding box center [1084, 225] width 49 height 25
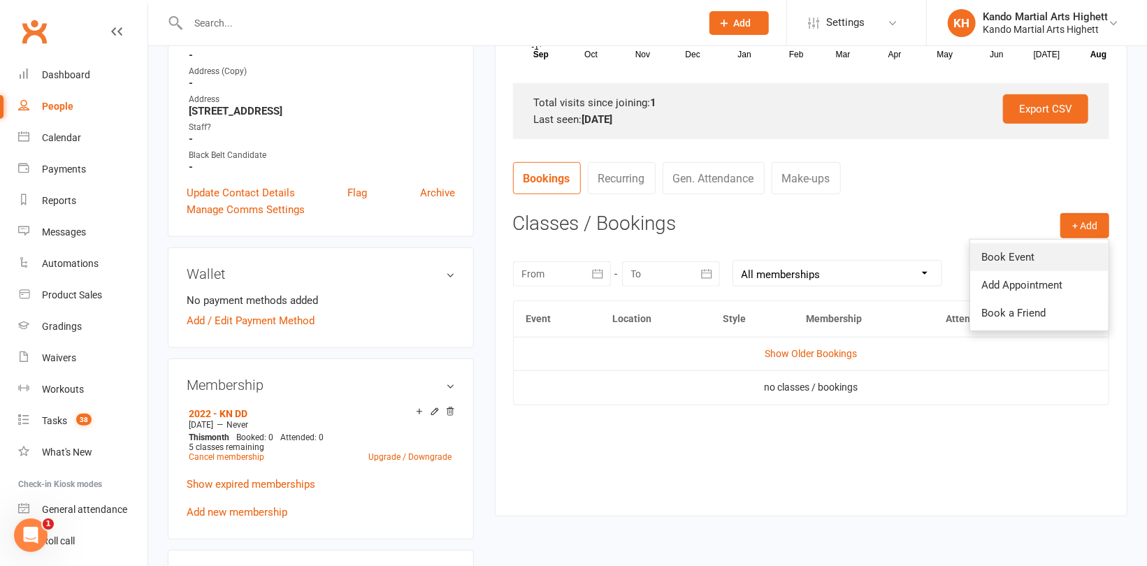
click at [1017, 258] on link "Book Event" at bounding box center [1039, 257] width 138 height 28
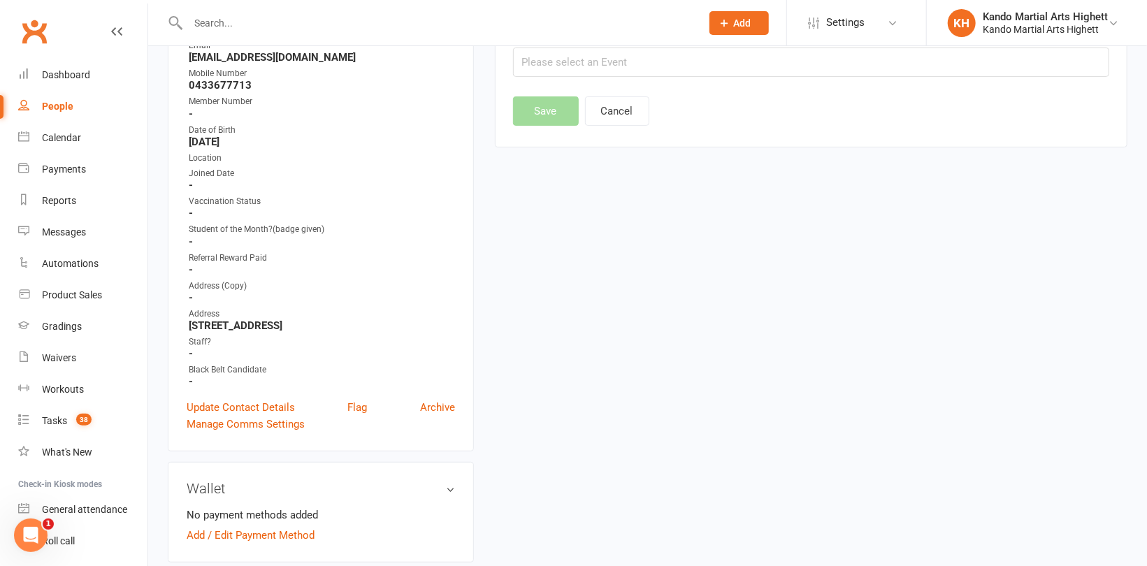
scroll to position [119, 0]
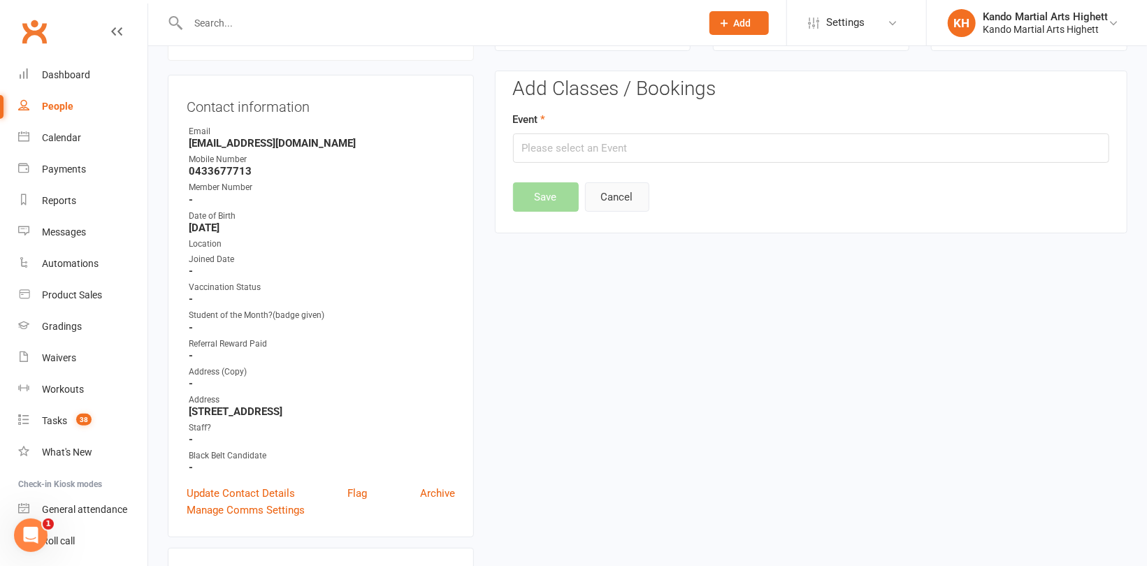
click at [626, 191] on button "Cancel" at bounding box center [617, 196] width 64 height 29
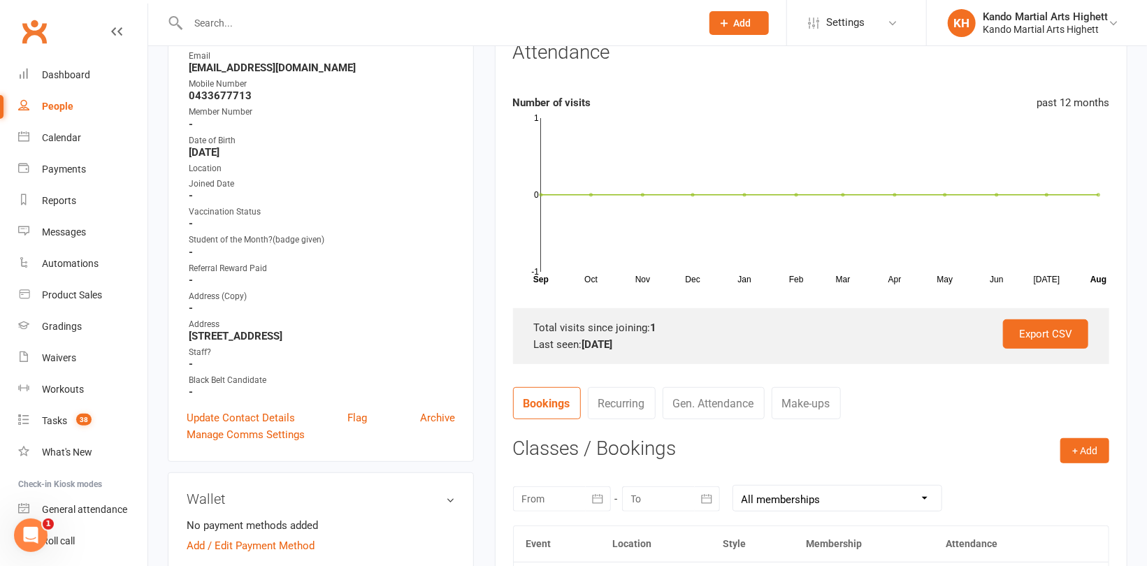
scroll to position [259, 0]
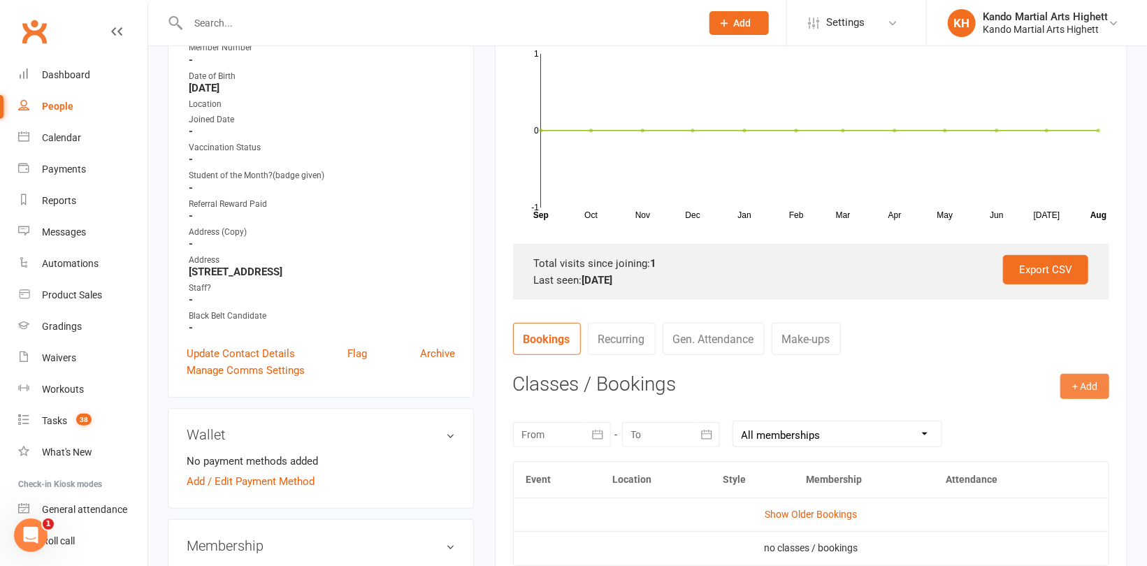
click at [1077, 389] on button "+ Add" at bounding box center [1084, 386] width 49 height 25
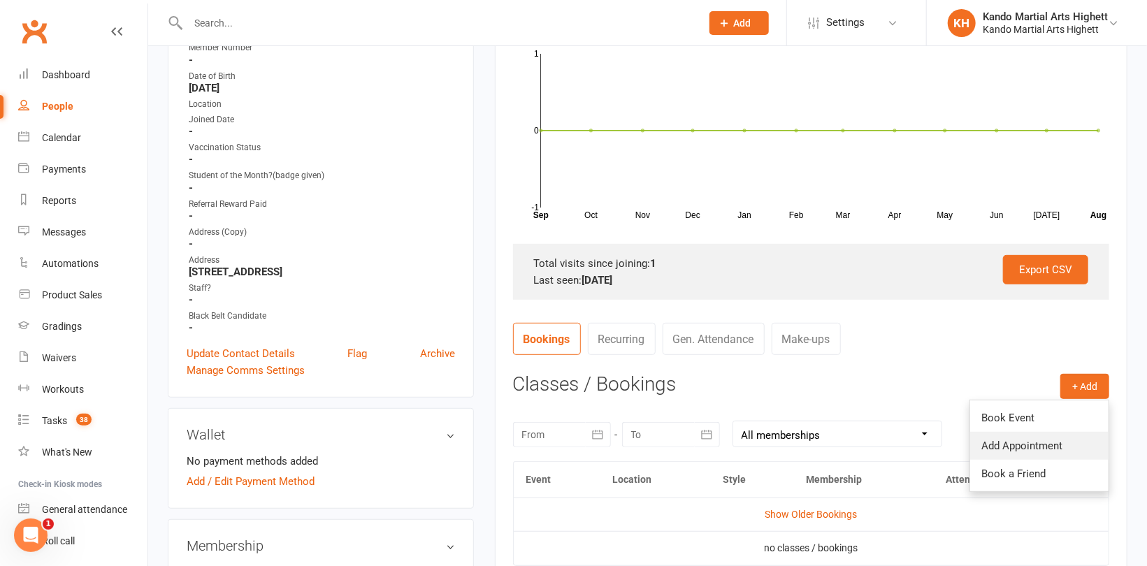
click at [1020, 447] on link "Add Appointment" at bounding box center [1039, 446] width 138 height 28
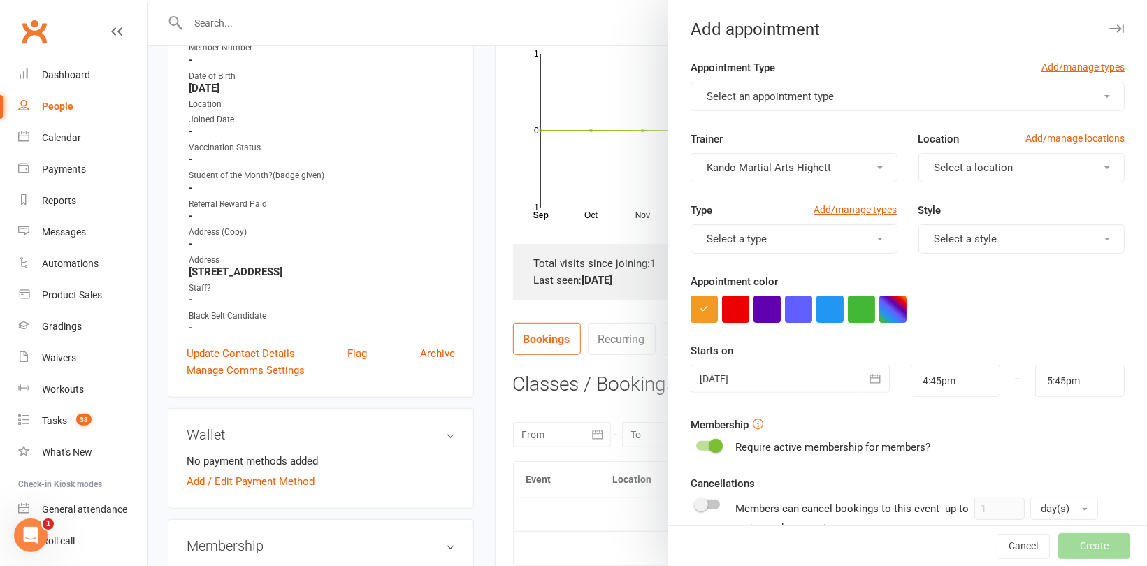
click at [731, 87] on button "Select an appointment type" at bounding box center [907, 96] width 434 height 29
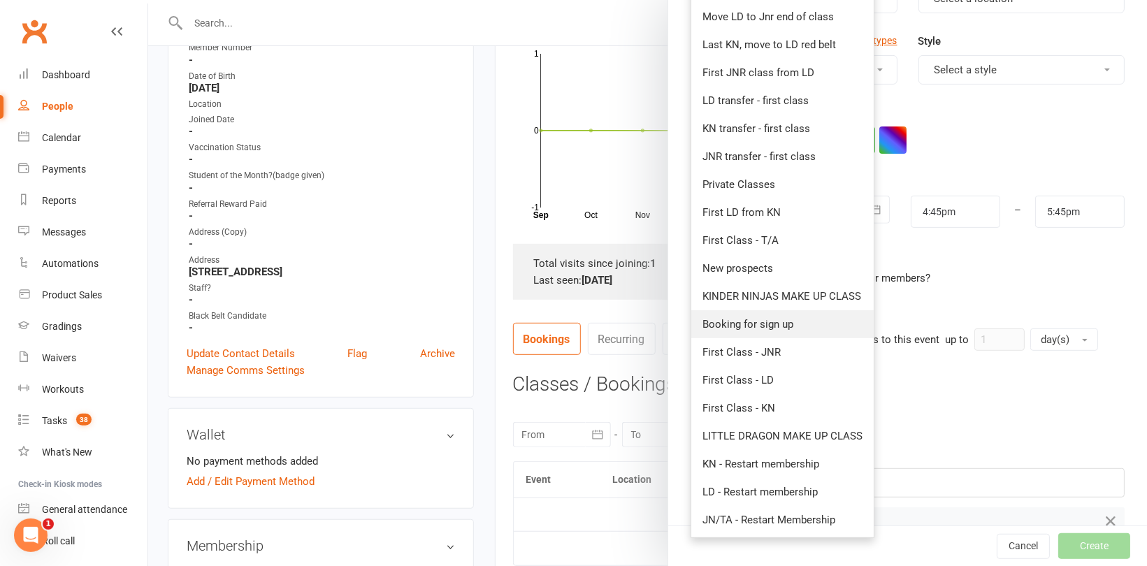
scroll to position [197, 0]
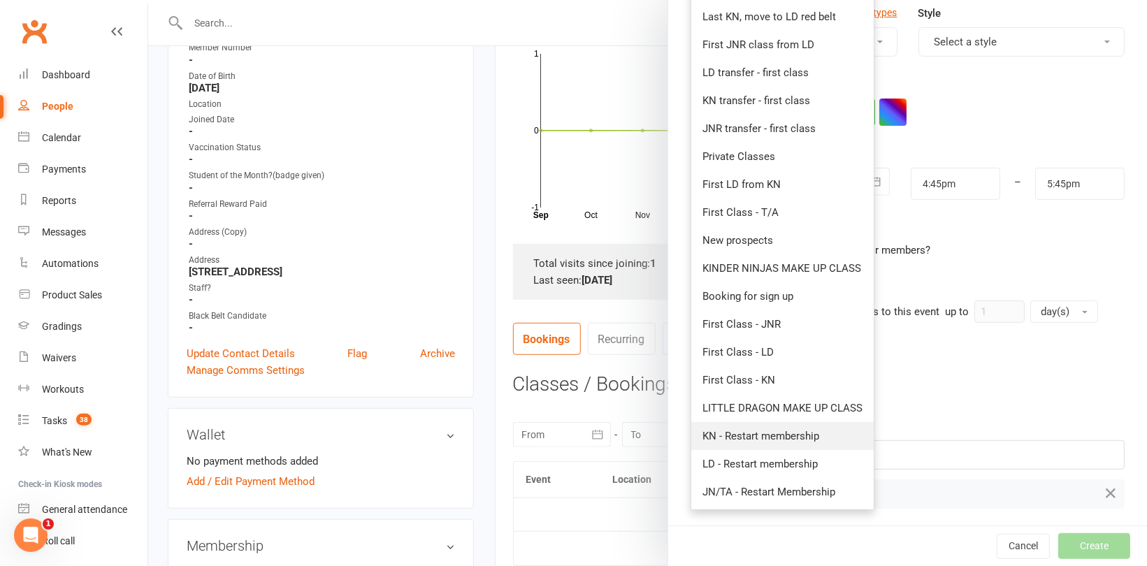
click at [769, 435] on span "KN - Restart membership" at bounding box center [760, 436] width 117 height 13
type input "5:15pm"
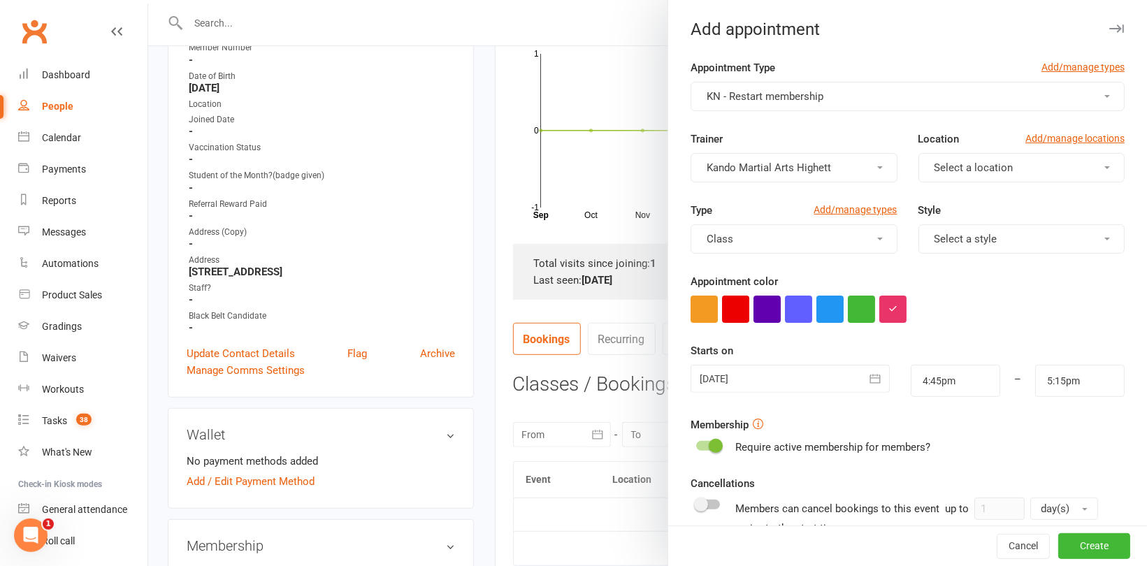
click at [801, 386] on div at bounding box center [789, 379] width 199 height 28
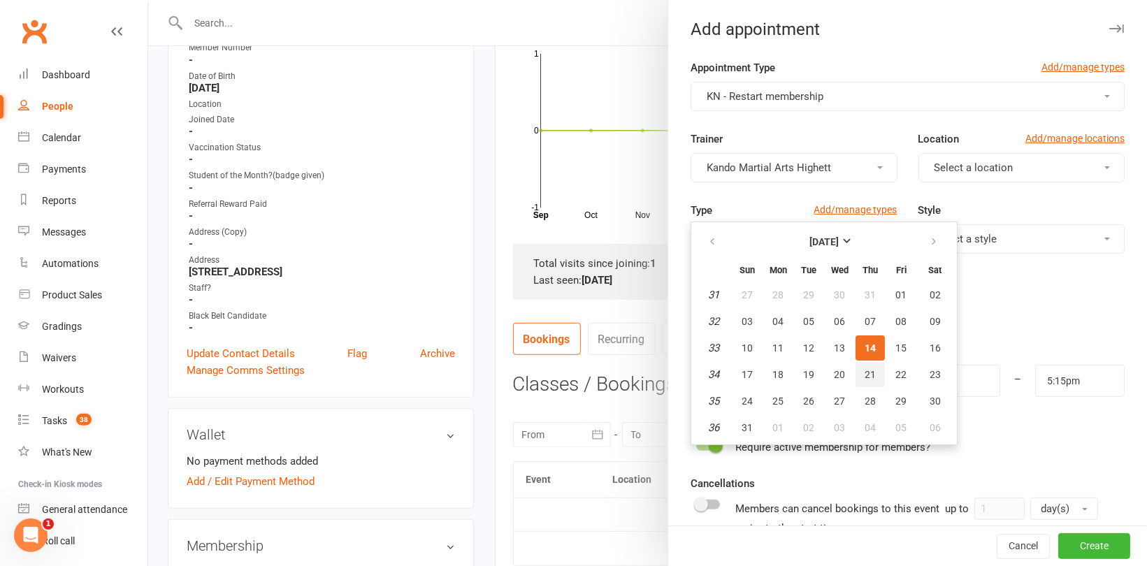
click at [865, 373] on span "21" at bounding box center [869, 374] width 11 height 11
type input "[DATE]"
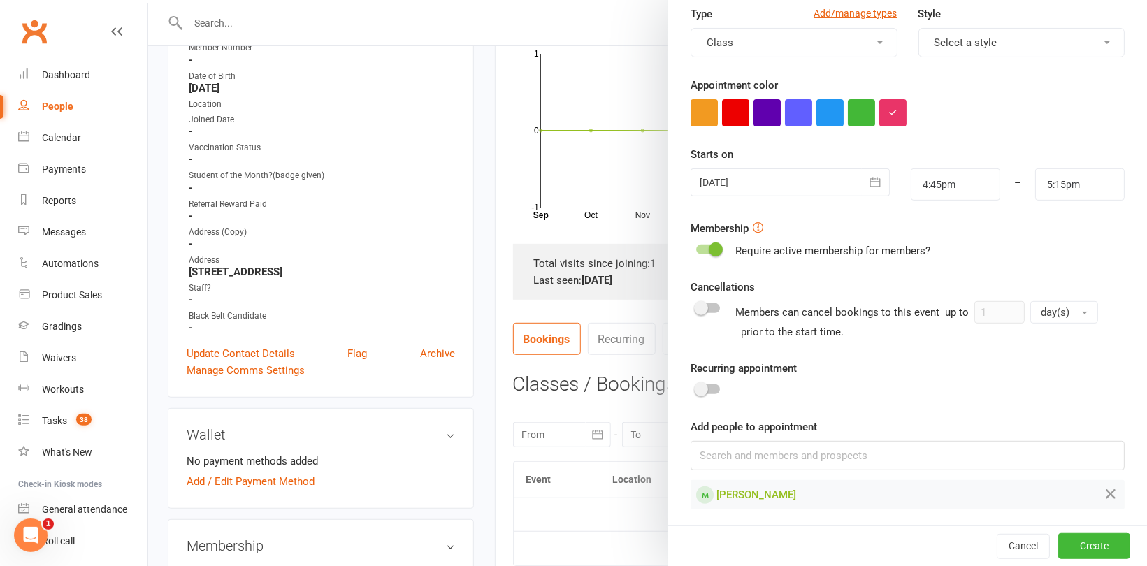
scroll to position [197, 0]
click at [792, 187] on div at bounding box center [789, 182] width 199 height 28
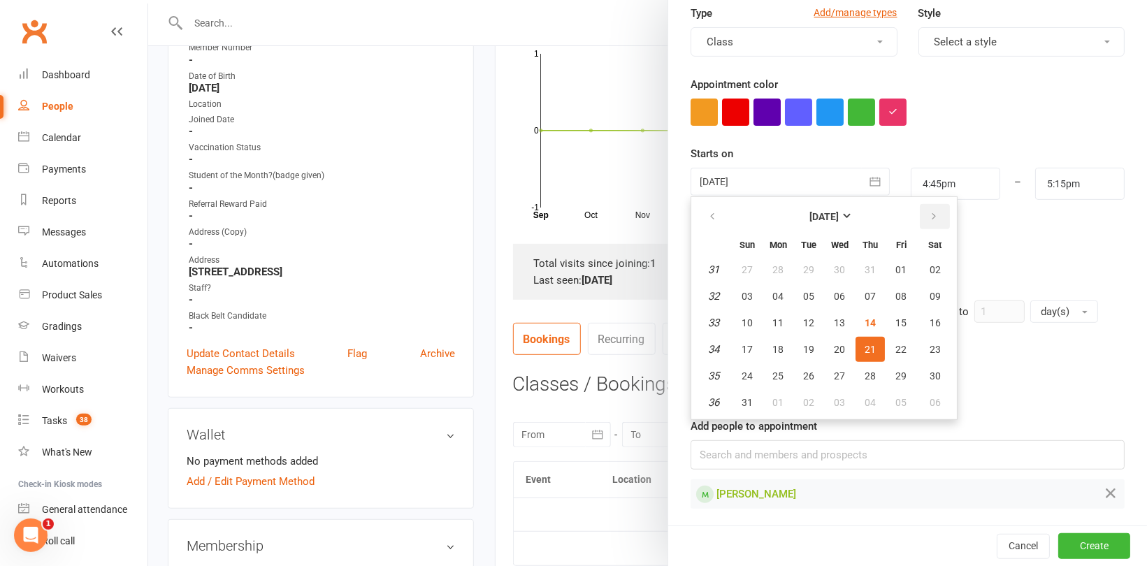
click at [930, 211] on button "button" at bounding box center [935, 216] width 30 height 25
click at [675, 226] on div "Appointment Type Add/manage types KN - Restart membership Trainer Kando Martial…" at bounding box center [907, 195] width 479 height 666
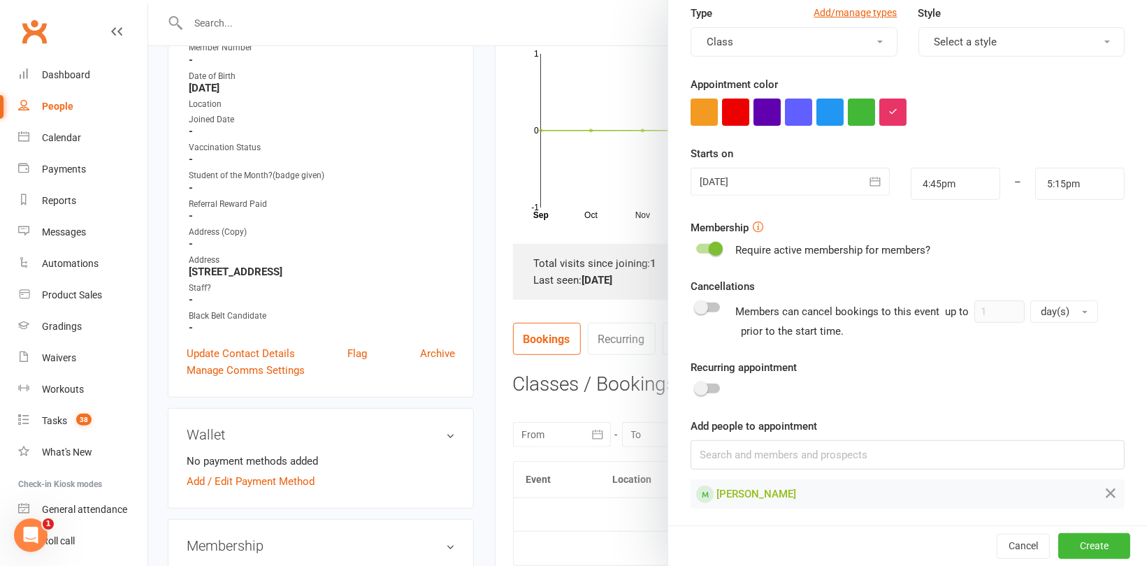
scroll to position [328, 0]
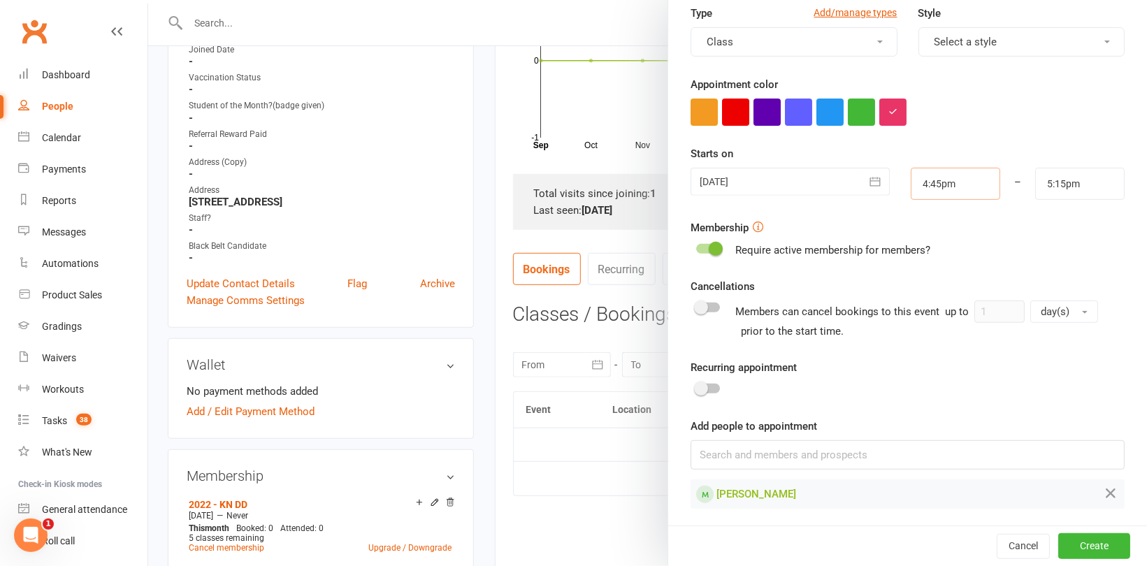
click at [924, 184] on input "4:45pm" at bounding box center [954, 184] width 89 height 32
click at [938, 208] on li "4:30pm" at bounding box center [944, 211] width 67 height 21
click at [924, 180] on input "4:30pm" at bounding box center [954, 184] width 89 height 32
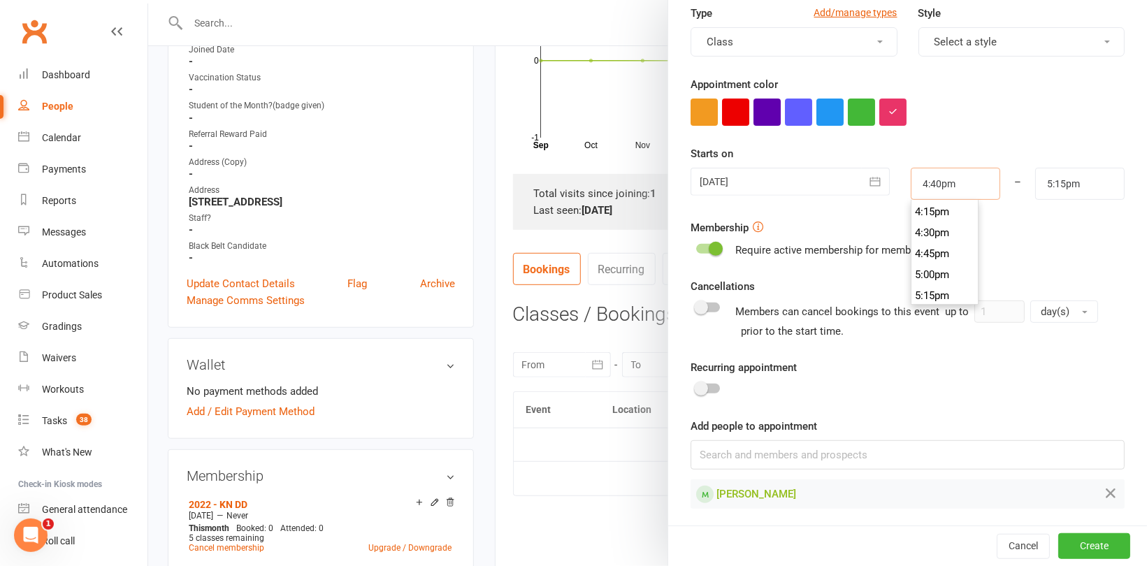
type input "4:40pm"
click at [1012, 133] on form "Appointment Type Add/manage types KN - Restart membership Trainer Kando Martial…" at bounding box center [907, 185] width 434 height 646
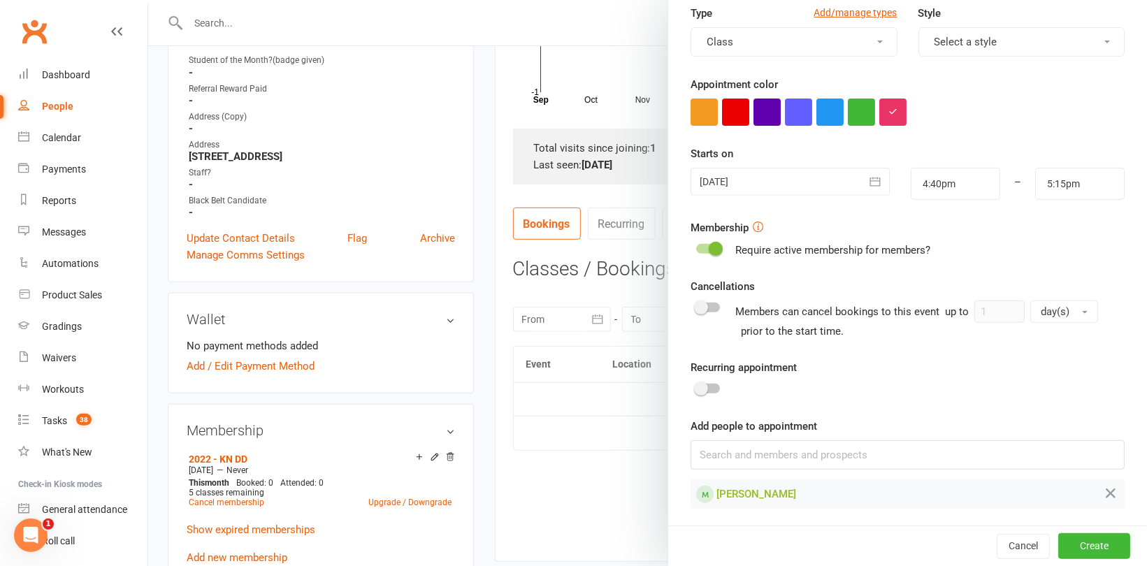
scroll to position [398, 0]
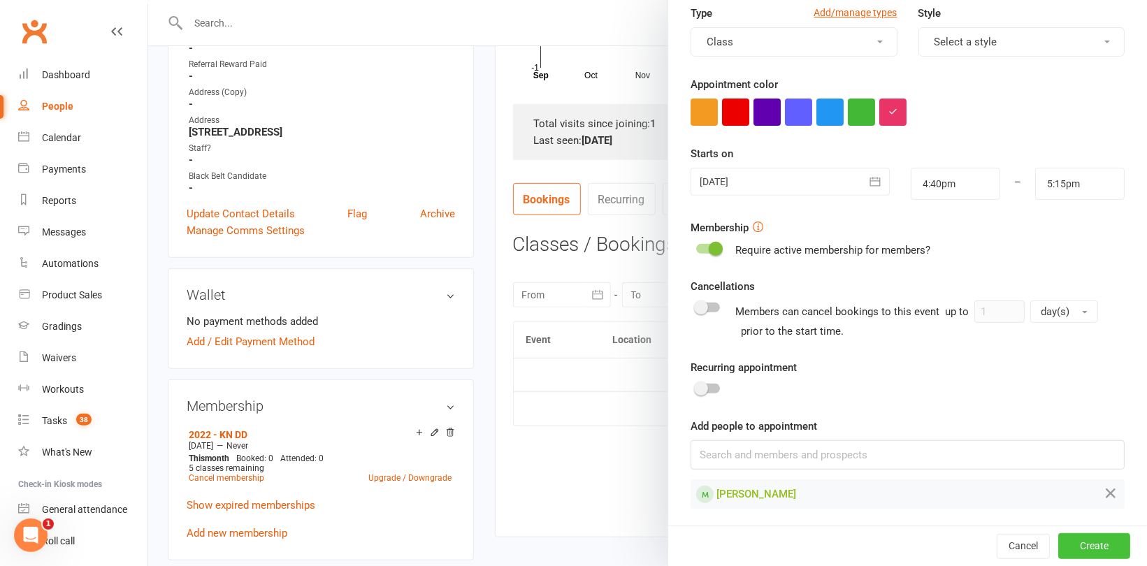
click at [1077, 551] on button "Create" at bounding box center [1094, 546] width 72 height 25
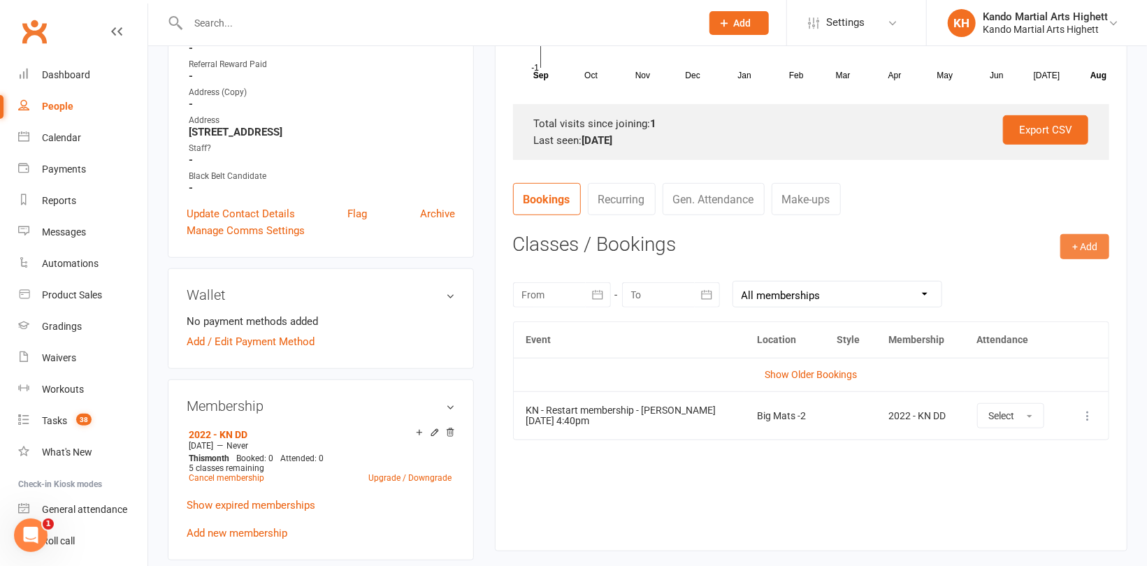
click at [1083, 242] on button "+ Add" at bounding box center [1084, 246] width 49 height 25
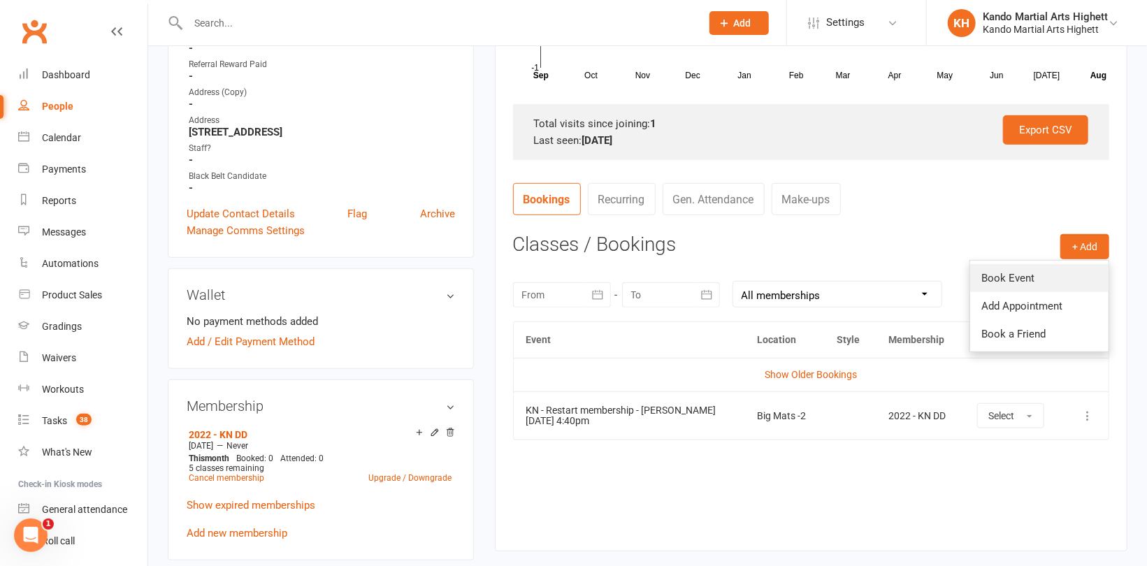
click at [1024, 273] on link "Book Event" at bounding box center [1039, 278] width 138 height 28
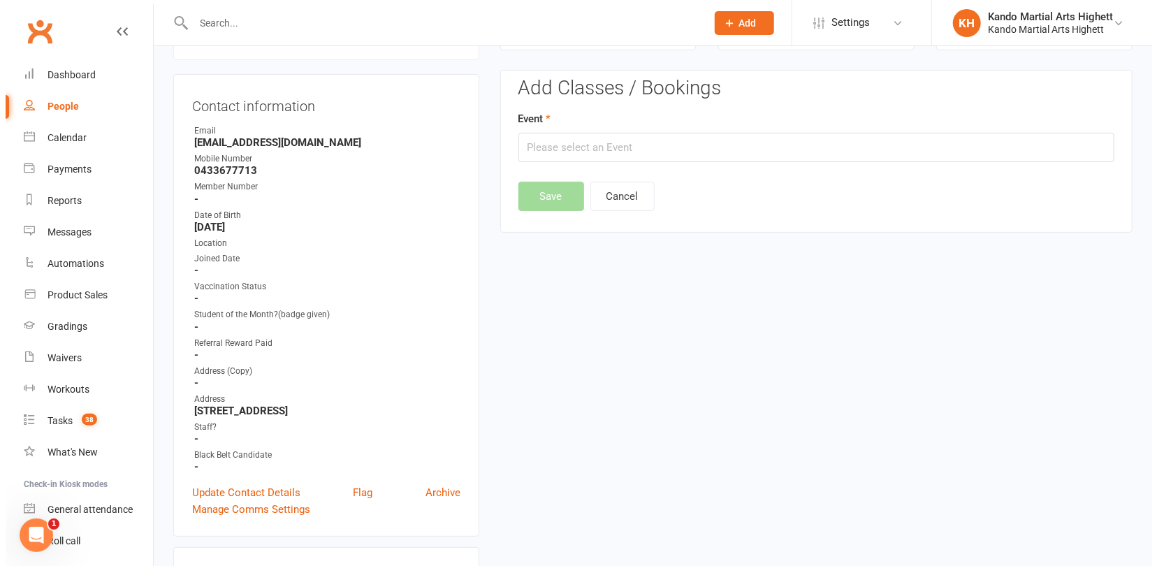
scroll to position [119, 0]
click at [598, 153] on input "text" at bounding box center [811, 147] width 596 height 29
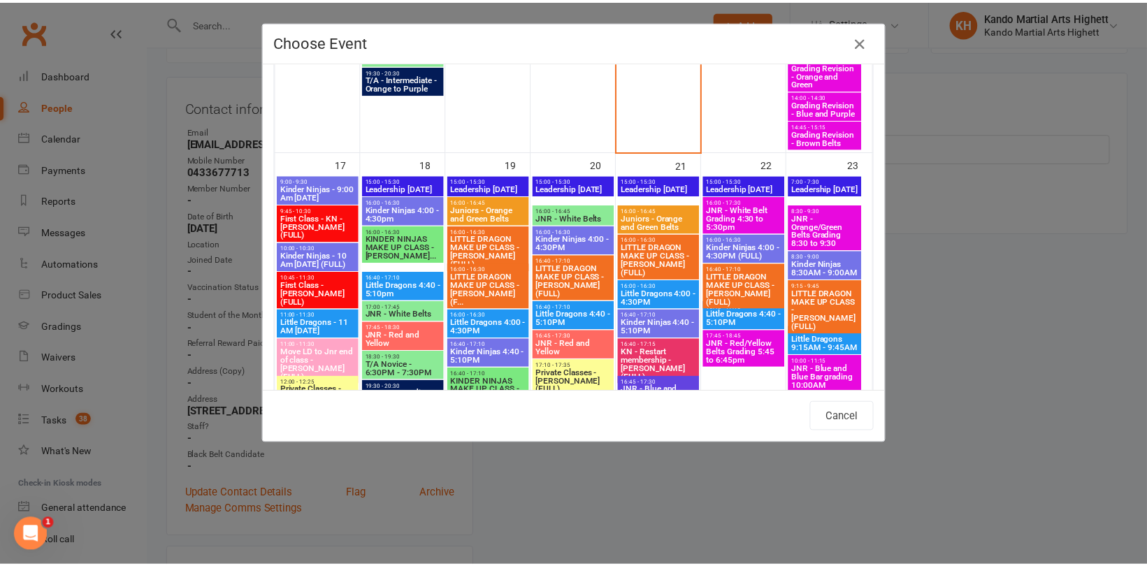
scroll to position [1887, 0]
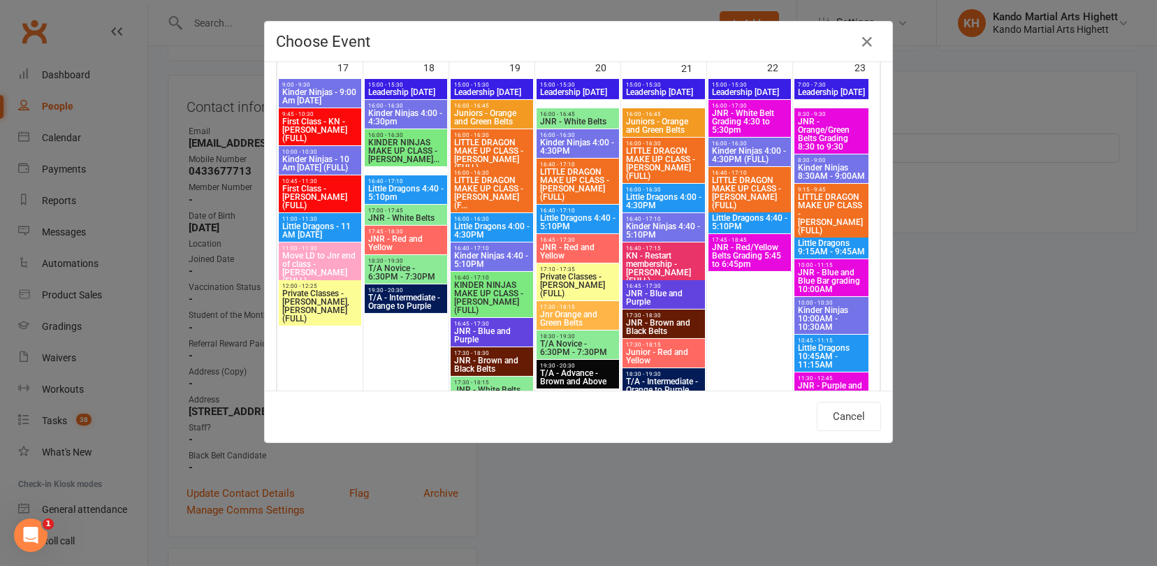
click at [673, 234] on span "Kinder Ninjas 4:40 - 5:10PM" at bounding box center [663, 230] width 77 height 17
type input "Kinder Ninjas 4:40 - 5:10PM - [DATE] 4:40:00 PM"
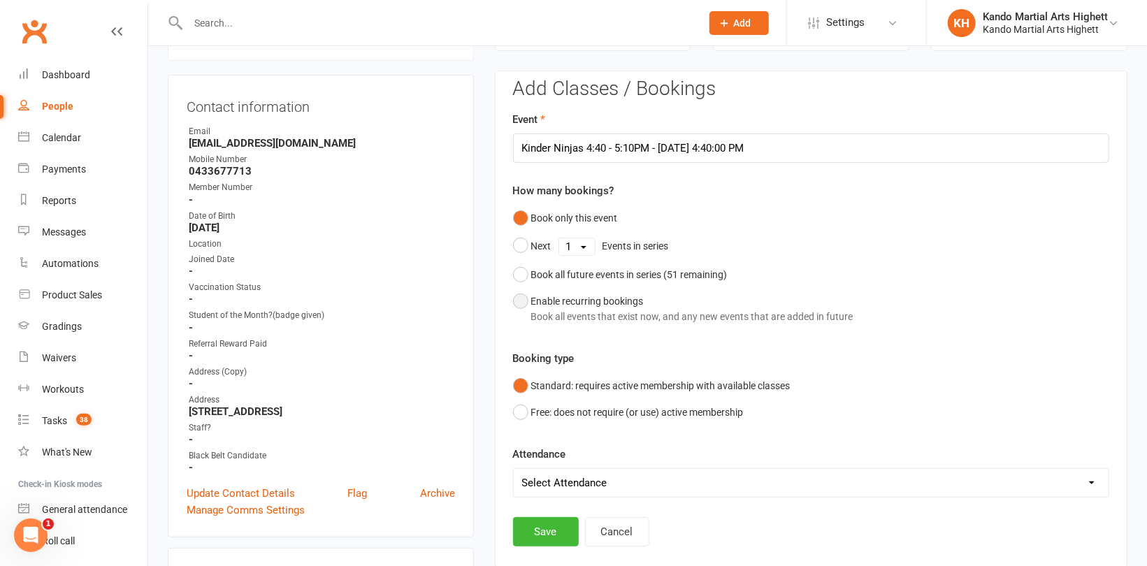
click at [583, 314] on div "Book all events that exist now, and any new events that are added in future" at bounding box center [692, 316] width 322 height 15
select select "book_from_now"
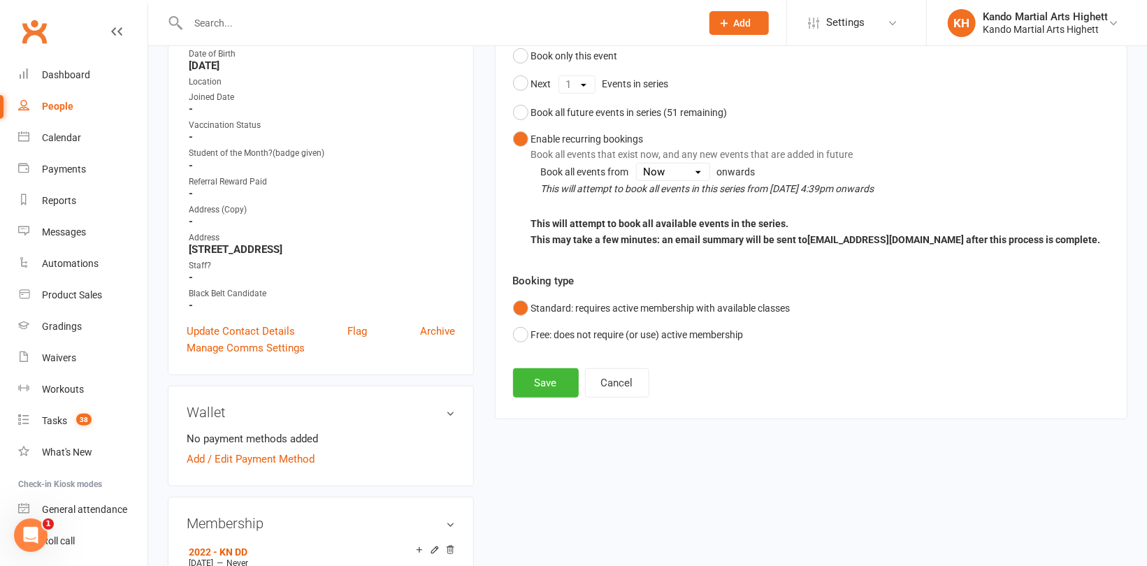
scroll to position [398, 0]
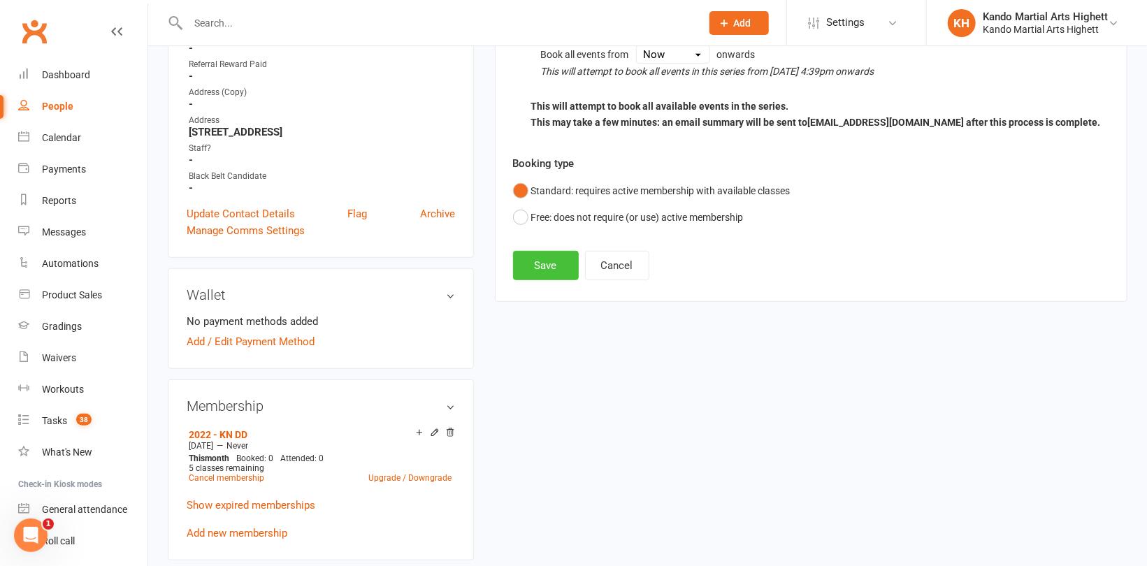
click at [567, 266] on button "Save" at bounding box center [546, 265] width 66 height 29
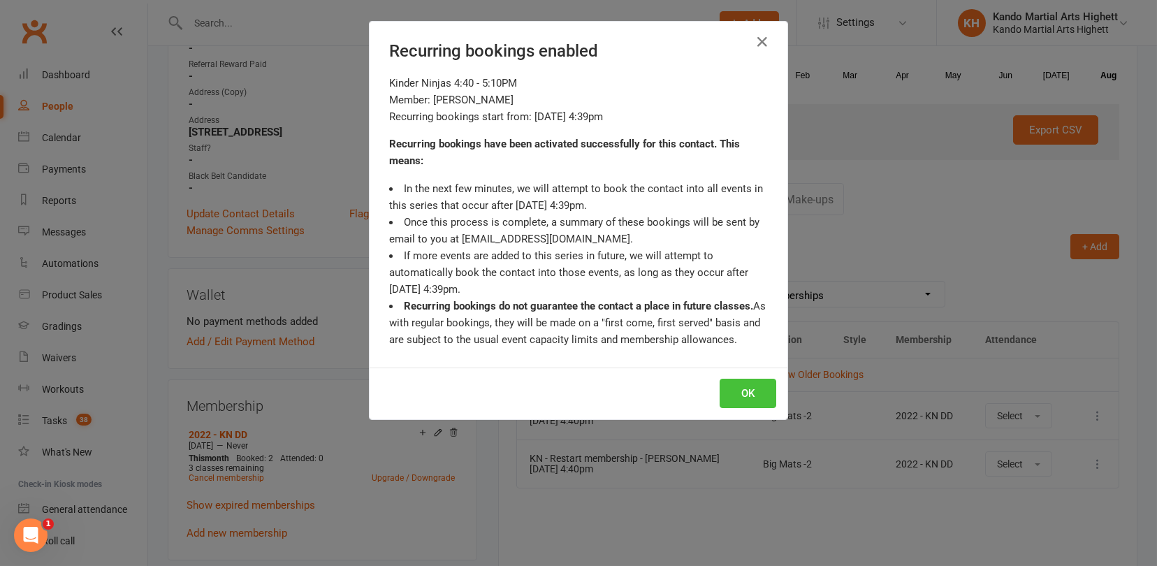
click at [760, 393] on button "OK" at bounding box center [748, 393] width 57 height 29
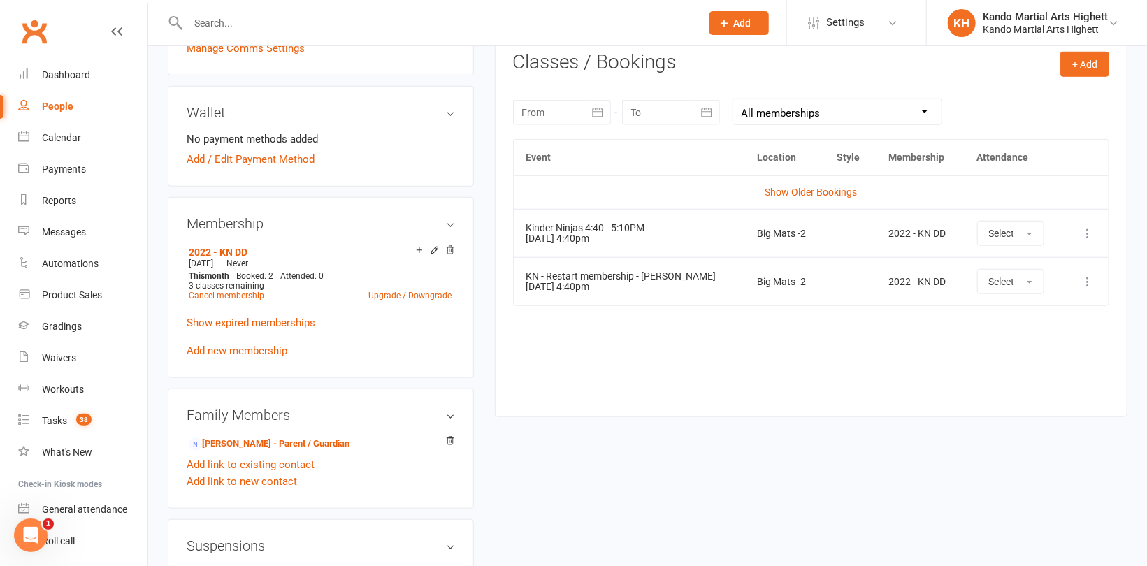
scroll to position [678, 0]
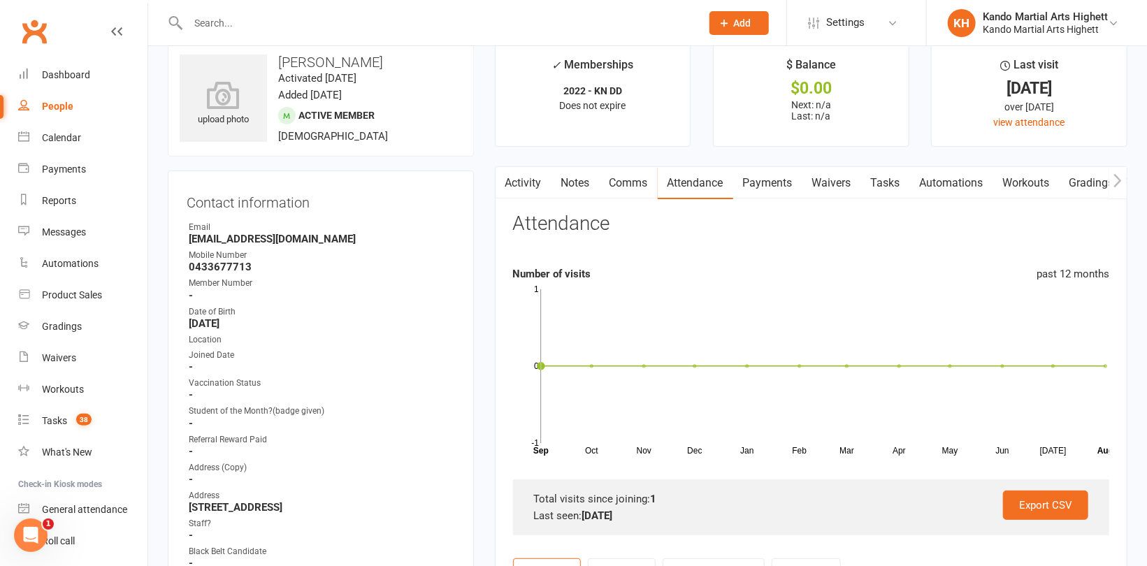
scroll to position [0, 0]
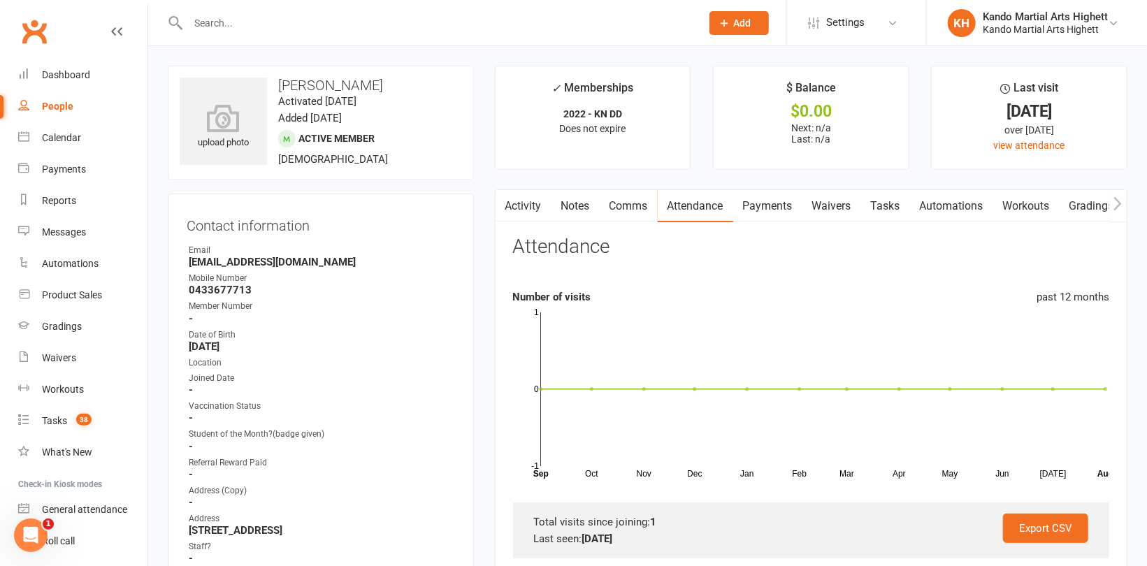
click at [73, 107] on link "People" at bounding box center [82, 106] width 129 height 31
select select "100"
